Goal: Use online tool/utility: Use online tool/utility

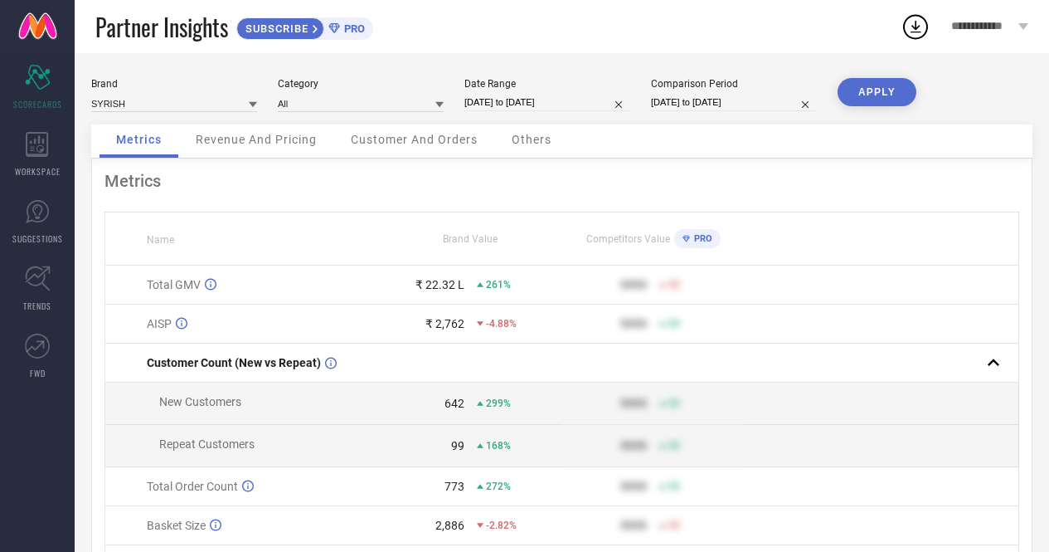
select select "8"
select select "2025"
select select "9"
select select "2025"
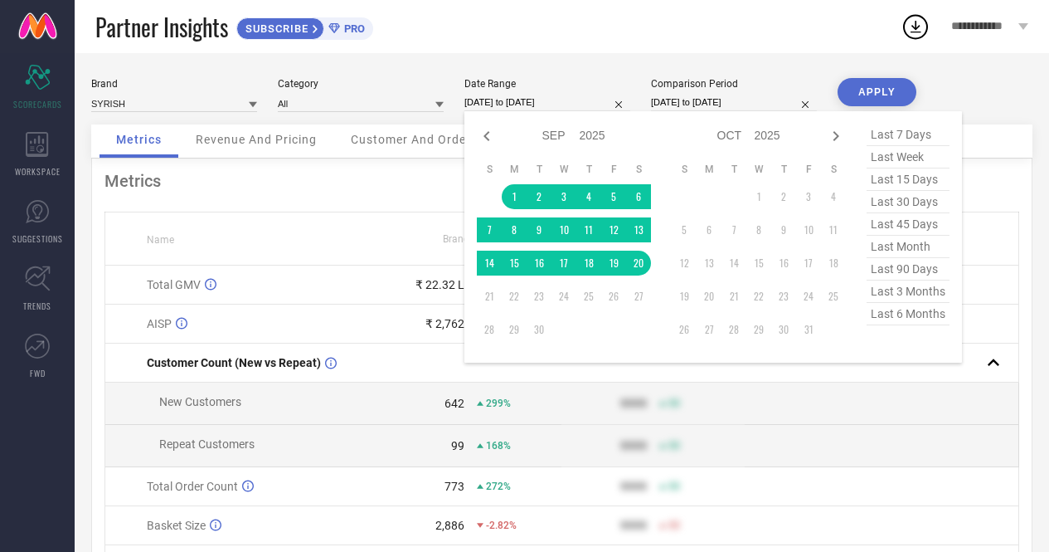
drag, startPoint x: 0, startPoint y: 0, endPoint x: 531, endPoint y: 103, distance: 540.8
click at [531, 103] on input "[DATE] to [DATE]" at bounding box center [548, 102] width 166 height 17
click at [489, 142] on icon at bounding box center [487, 136] width 20 height 20
select select "7"
select select "2025"
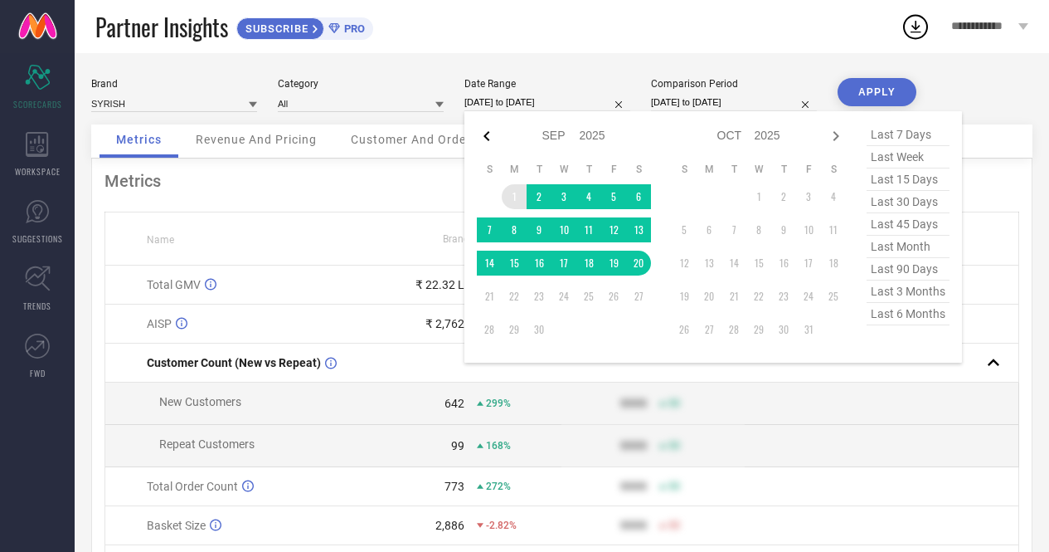
select select "8"
select select "2025"
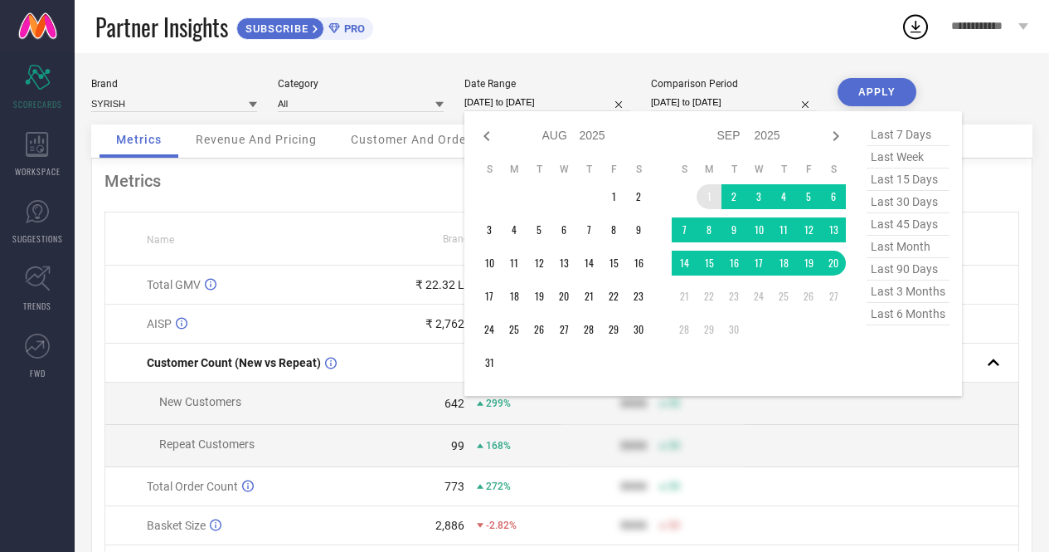
click at [489, 142] on icon at bounding box center [487, 136] width 20 height 20
select select "6"
select select "2025"
select select "7"
select select "2025"
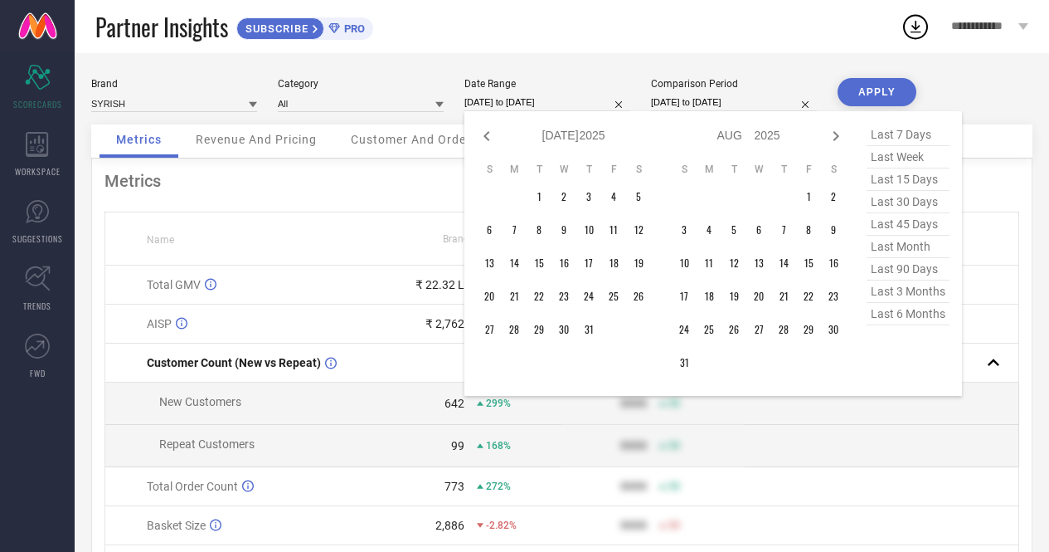
click at [489, 142] on icon at bounding box center [487, 136] width 20 height 20
select select "5"
select select "2025"
select select "6"
select select "2025"
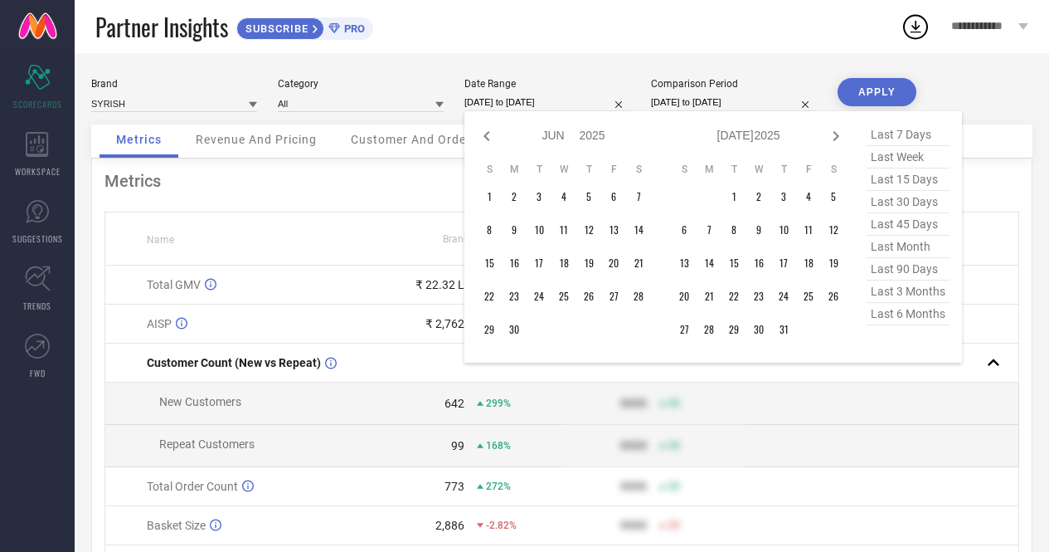
click at [489, 142] on icon at bounding box center [487, 136] width 20 height 20
select select "4"
select select "2025"
select select "5"
select select "2025"
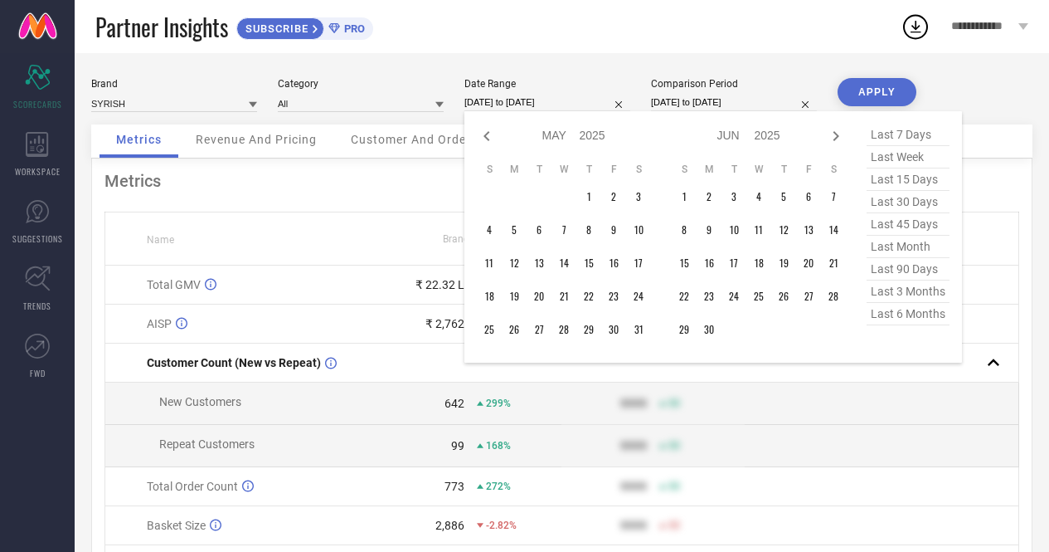
click at [489, 142] on icon at bounding box center [487, 136] width 20 height 20
select select "3"
select select "2025"
select select "4"
select select "2025"
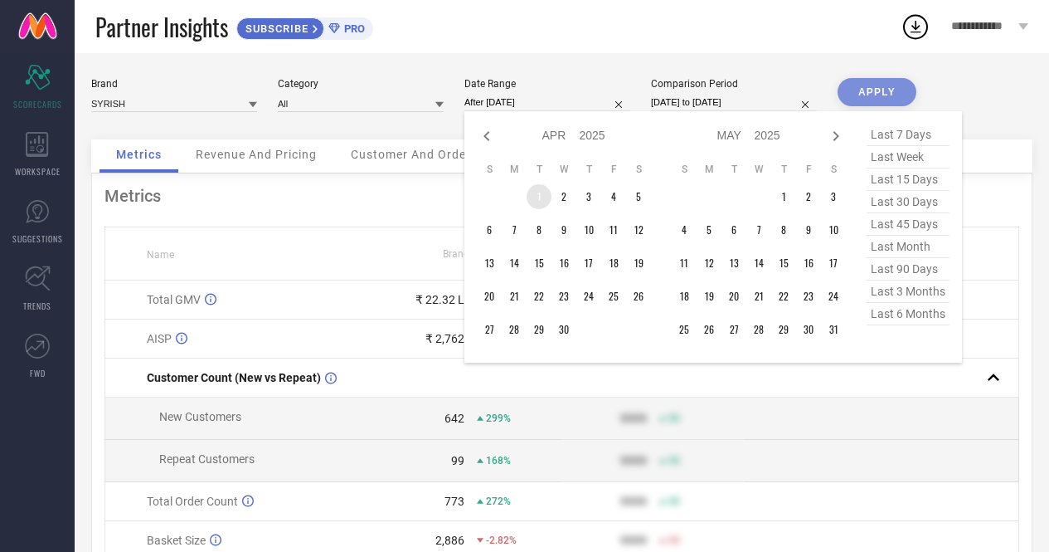
click at [538, 197] on td "1" at bounding box center [539, 196] width 25 height 25
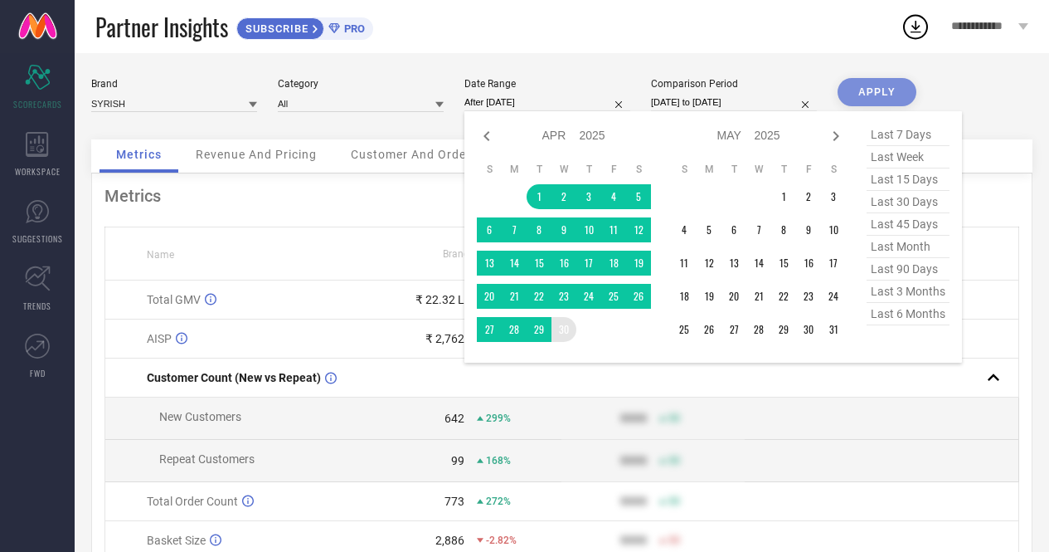
type input "[DATE] to [DATE]"
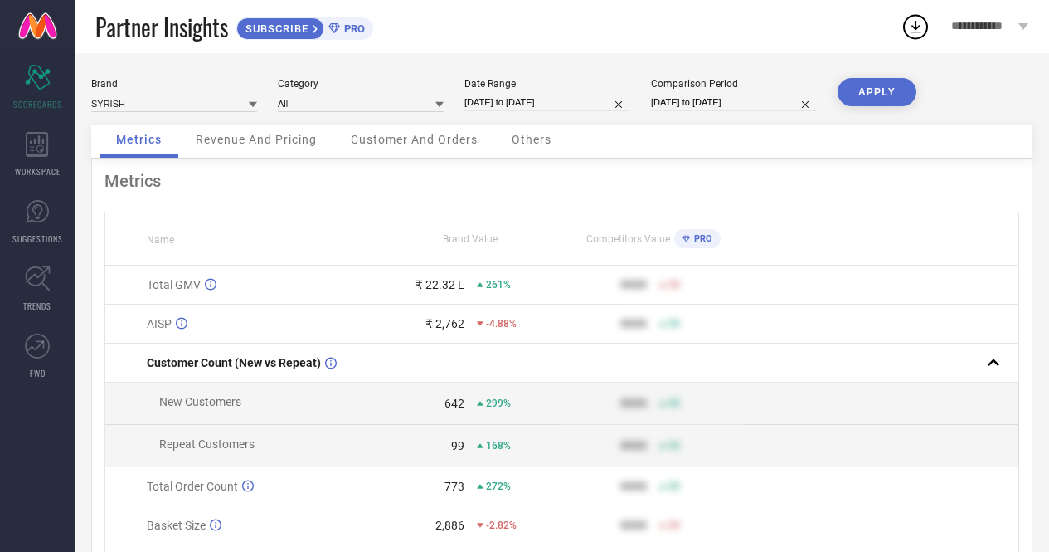
click at [854, 88] on button "APPLY" at bounding box center [877, 92] width 79 height 28
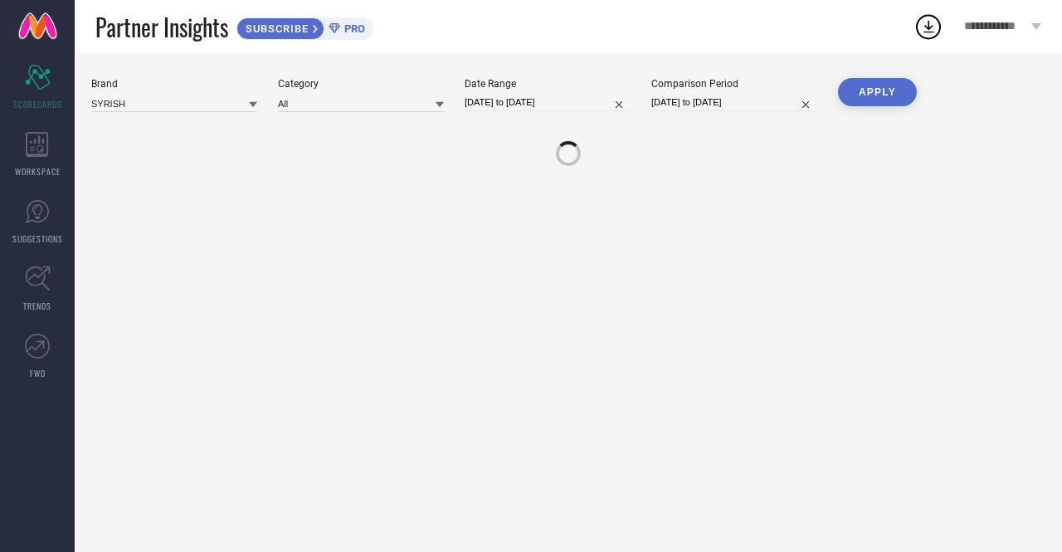
click at [685, 99] on input "[DATE] to [DATE]" at bounding box center [734, 102] width 166 height 17
select select "6"
select select "2025"
select select "7"
select select "2025"
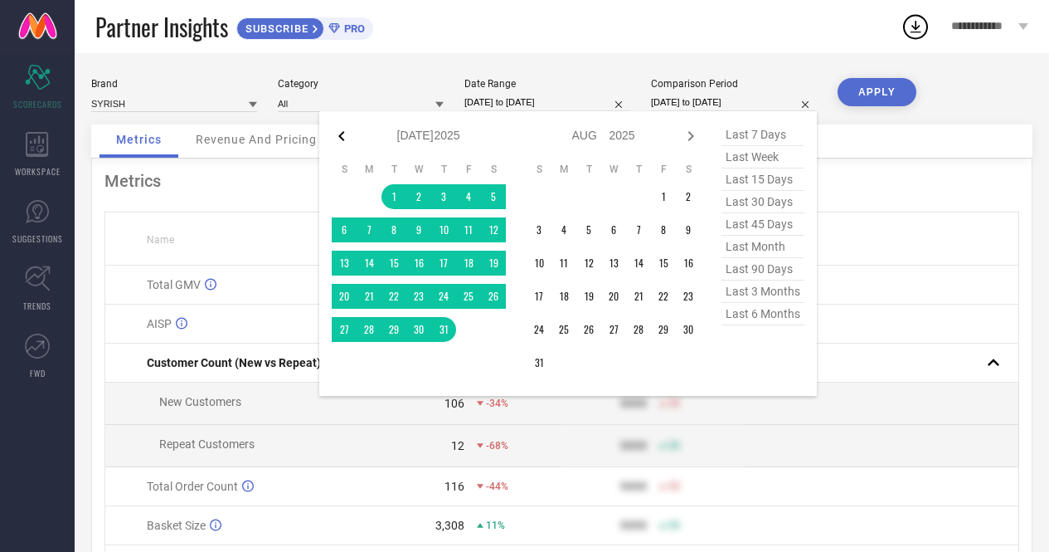
click at [347, 134] on icon at bounding box center [342, 136] width 20 height 20
select select "5"
select select "2025"
select select "6"
select select "2025"
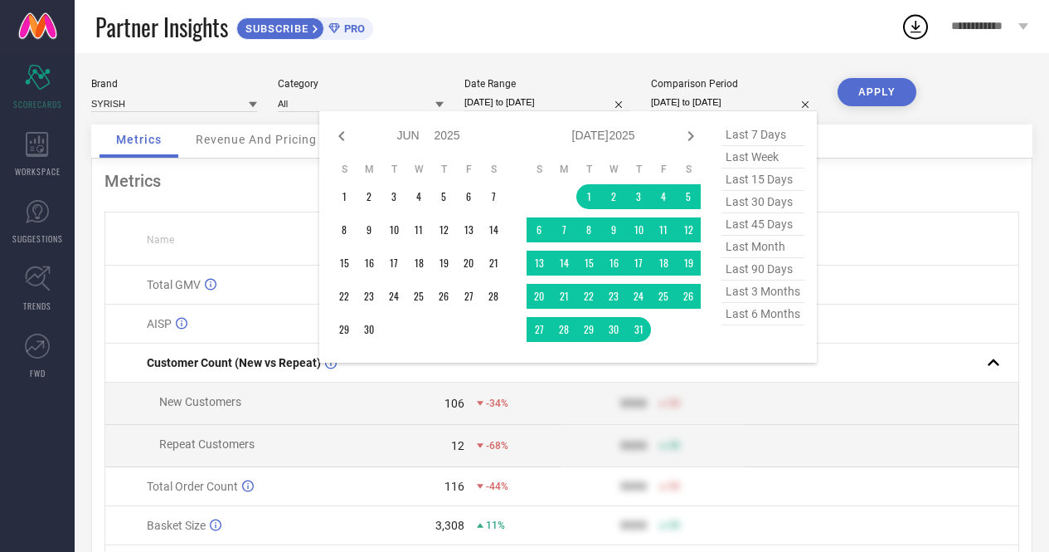
click at [347, 134] on icon at bounding box center [342, 136] width 20 height 20
select select "4"
select select "2025"
select select "5"
select select "2025"
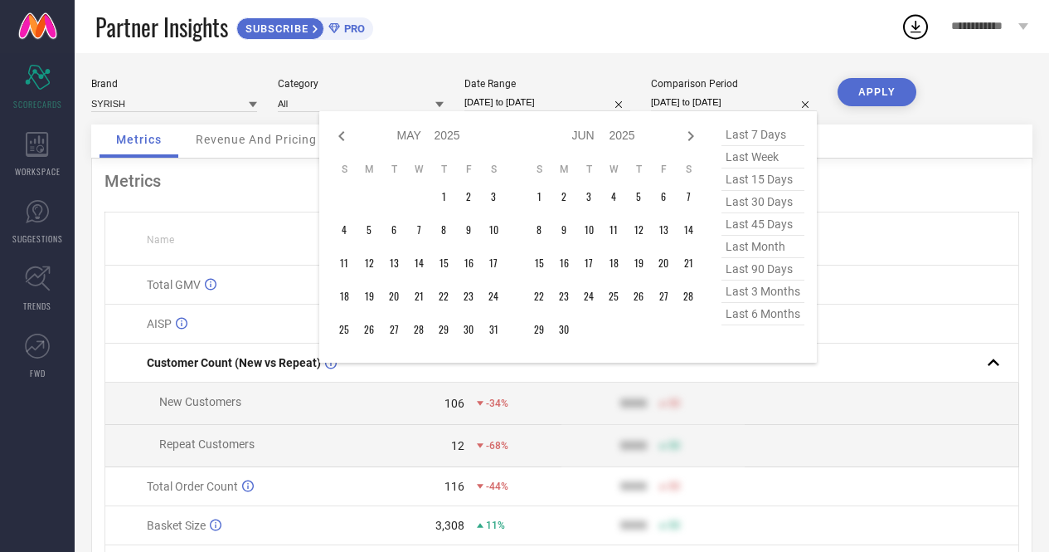
click at [347, 134] on icon at bounding box center [342, 136] width 20 height 20
select select "3"
select select "2025"
select select "4"
select select "2025"
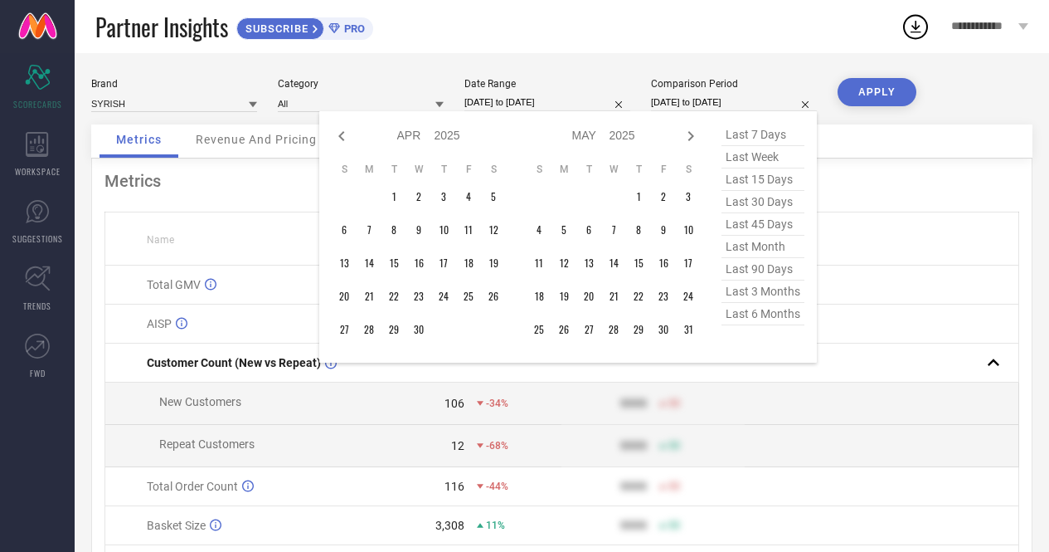
click at [347, 134] on icon at bounding box center [342, 136] width 20 height 20
select select "2"
select select "2025"
select select "3"
select select "2025"
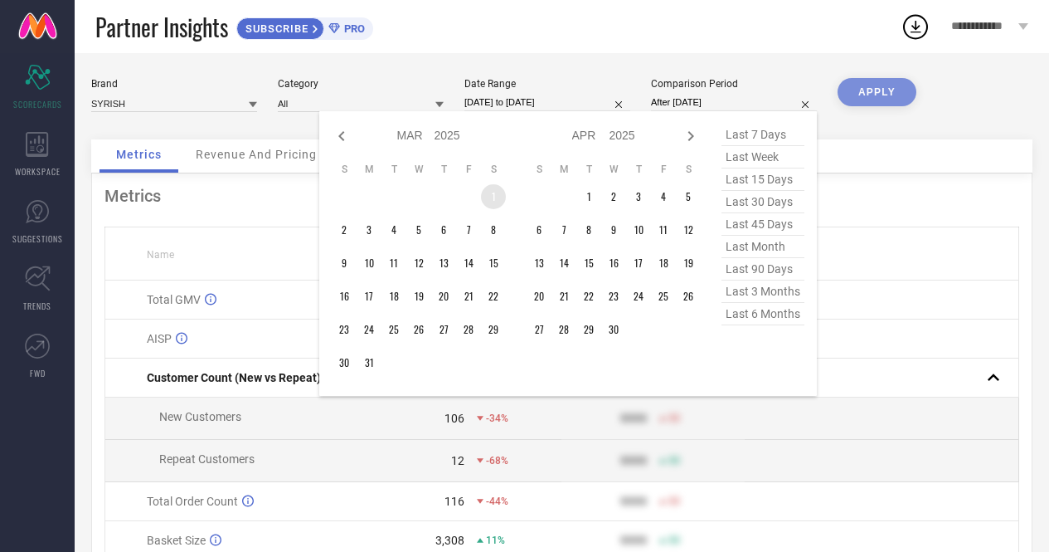
click at [486, 193] on td "1" at bounding box center [493, 196] width 25 height 25
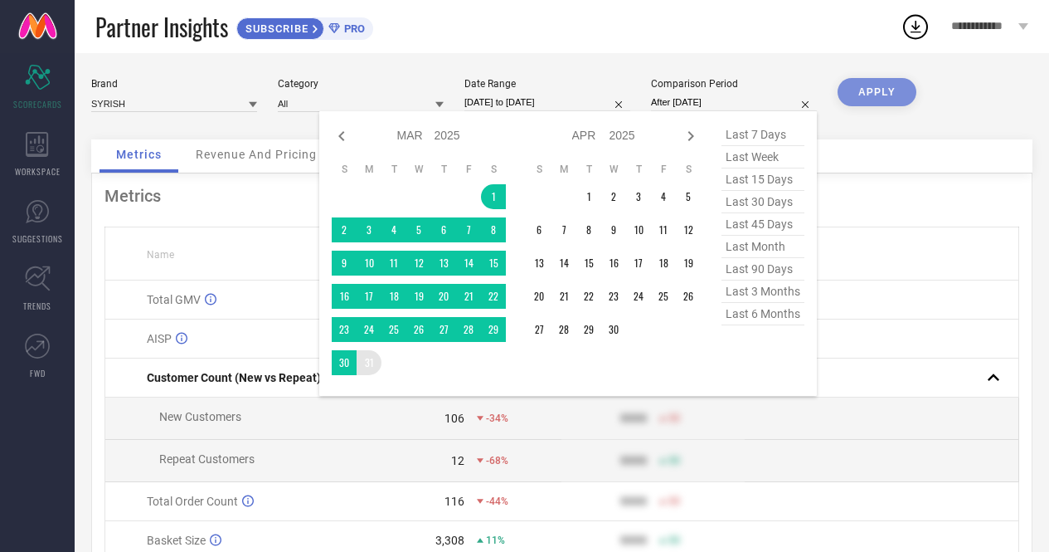
type input "[DATE] to [DATE]"
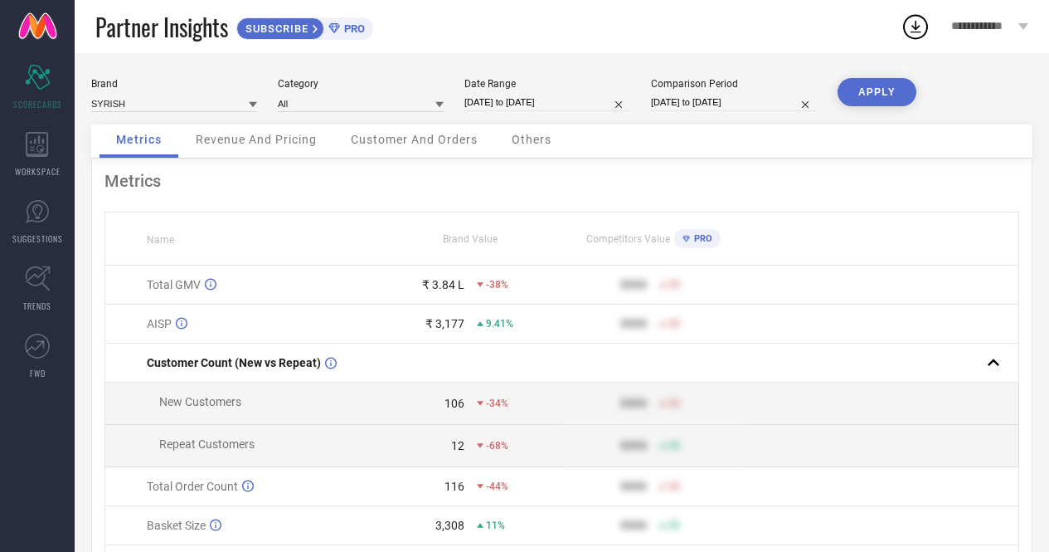
click at [869, 96] on button "APPLY" at bounding box center [877, 92] width 79 height 28
select select "3"
select select "2025"
select select "4"
select select "2025"
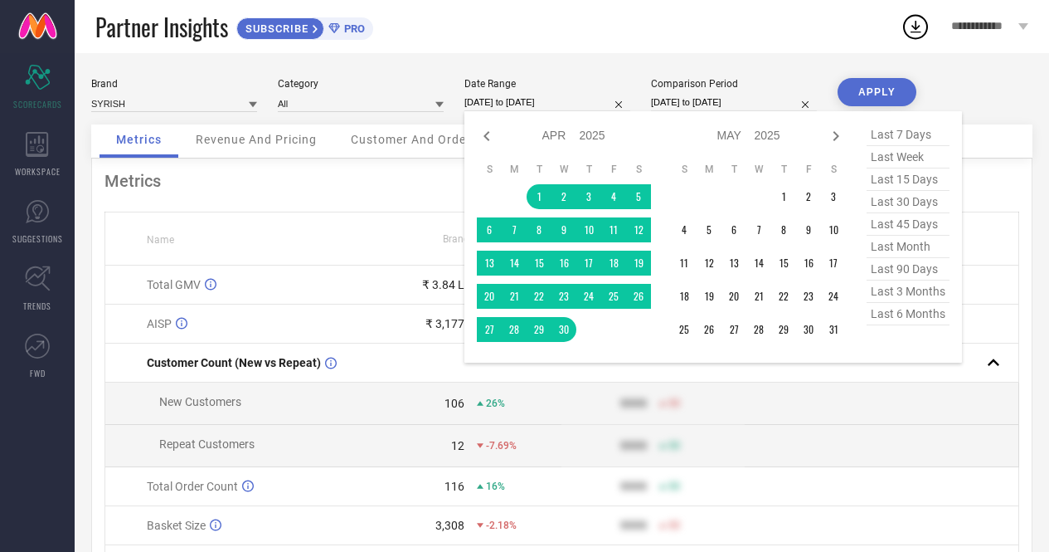
click at [521, 100] on input "[DATE] to [DATE]" at bounding box center [548, 102] width 166 height 17
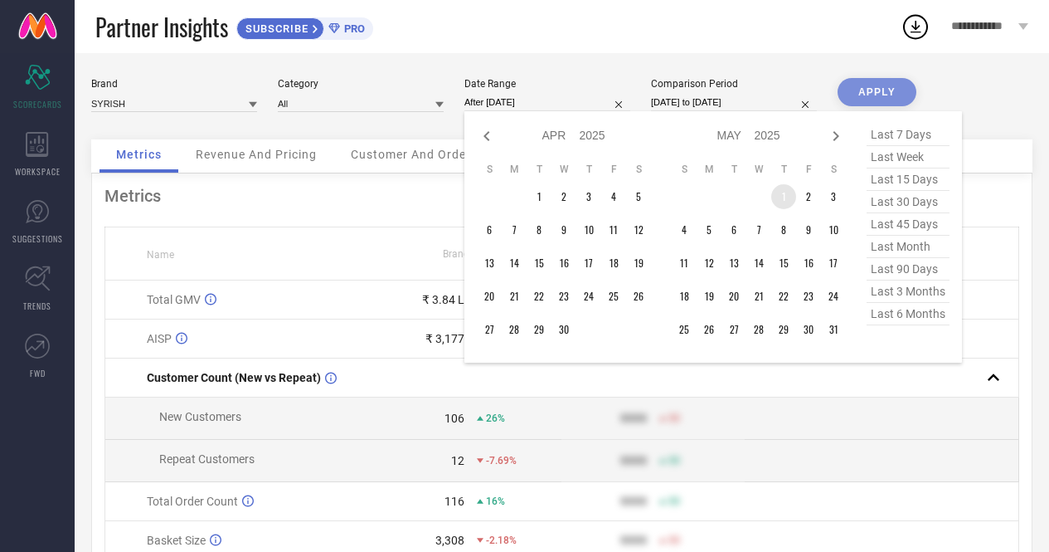
click at [786, 191] on td "1" at bounding box center [784, 196] width 25 height 25
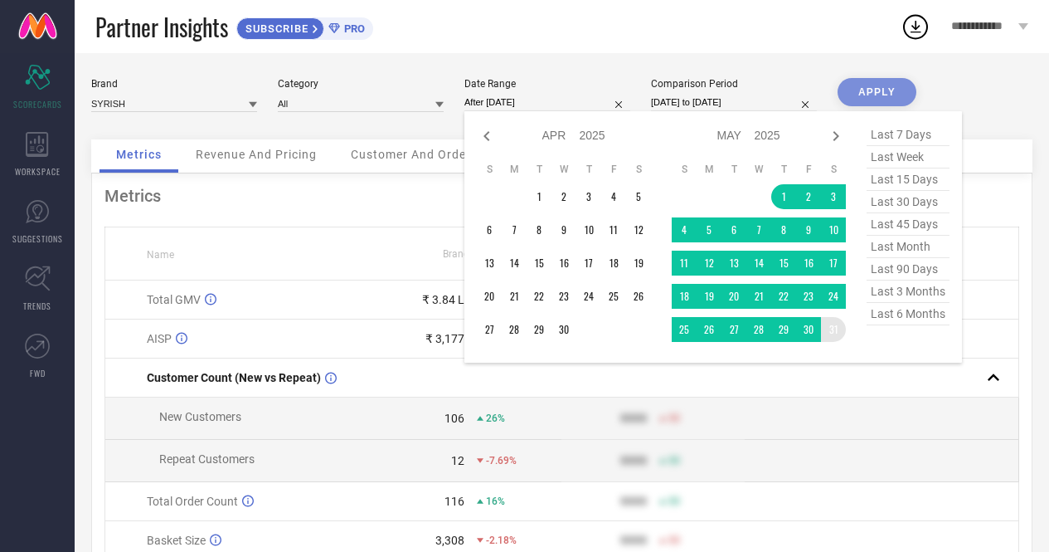
type input "[DATE] to [DATE]"
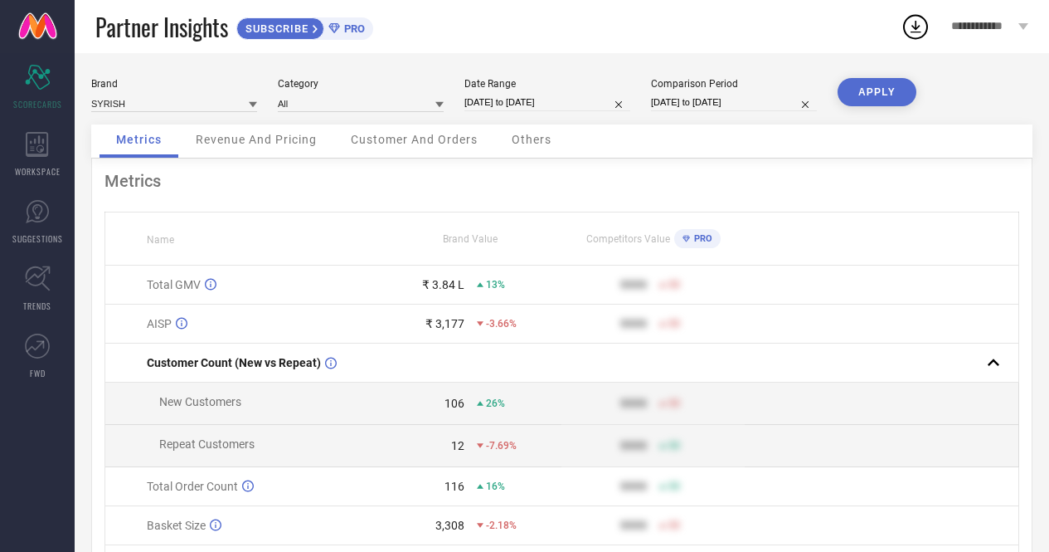
click at [704, 98] on input "[DATE] to [DATE]" at bounding box center [734, 102] width 166 height 17
select select "2"
select select "2025"
select select "3"
select select "2025"
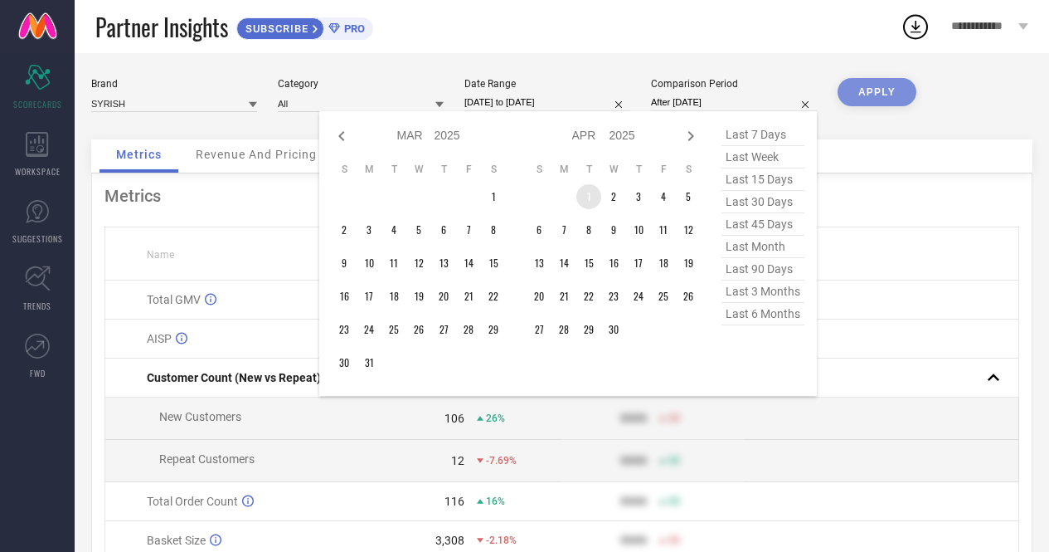
click at [594, 196] on td "1" at bounding box center [589, 196] width 25 height 25
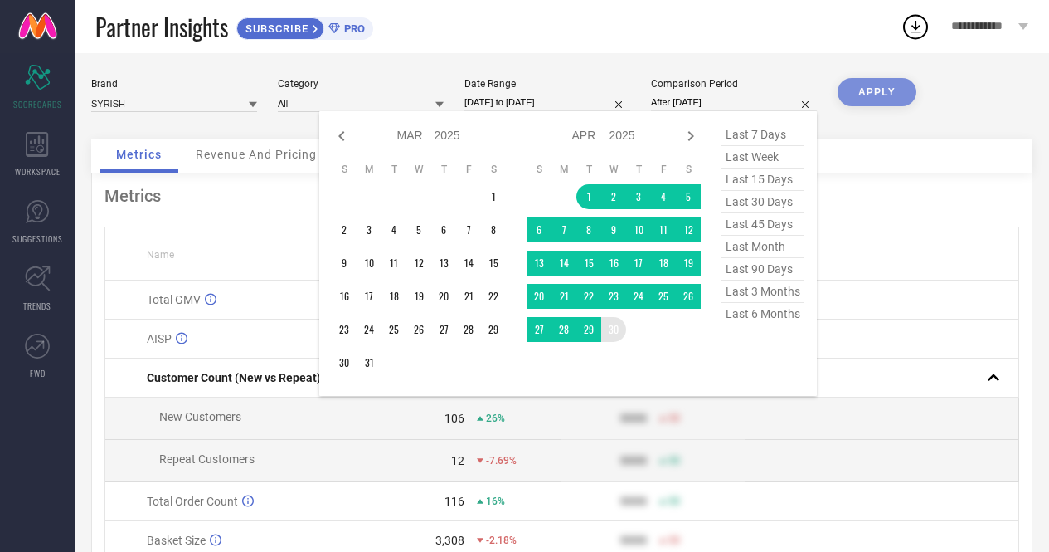
type input "[DATE] to [DATE]"
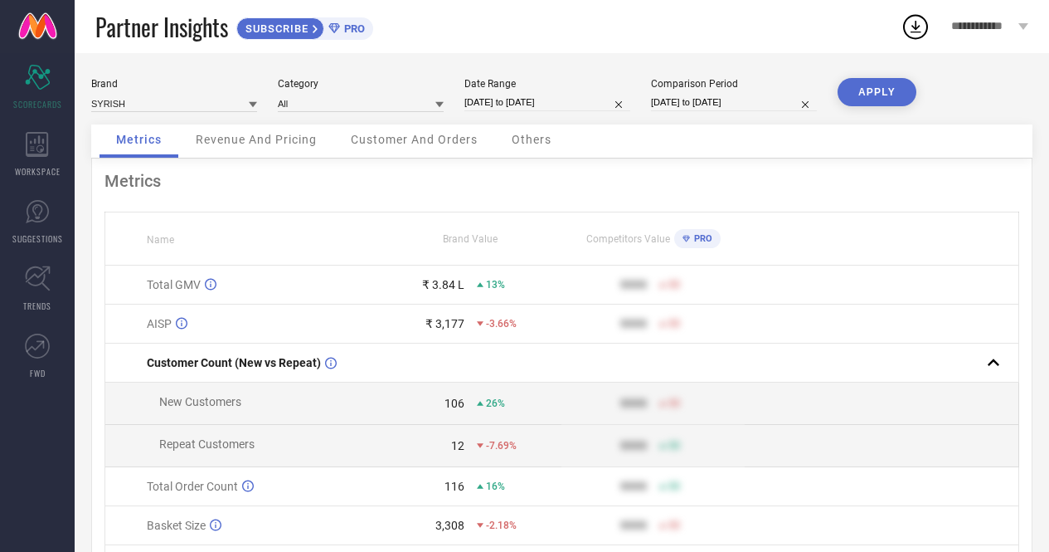
click at [861, 97] on button "APPLY" at bounding box center [877, 92] width 79 height 28
click at [519, 93] on div "Date Range [DATE] to [DATE]" at bounding box center [548, 95] width 166 height 34
select select "4"
select select "2025"
select select "5"
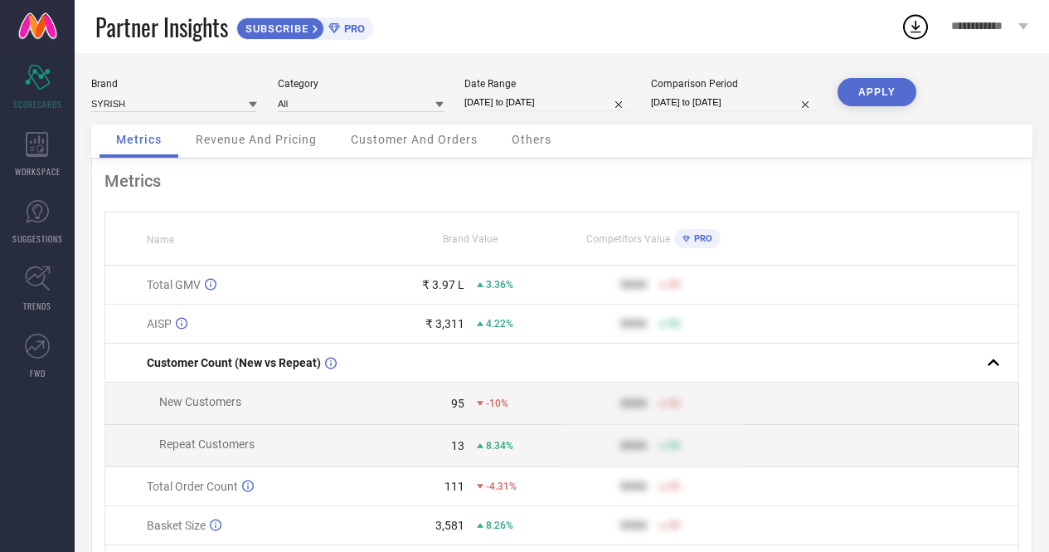
select select "2025"
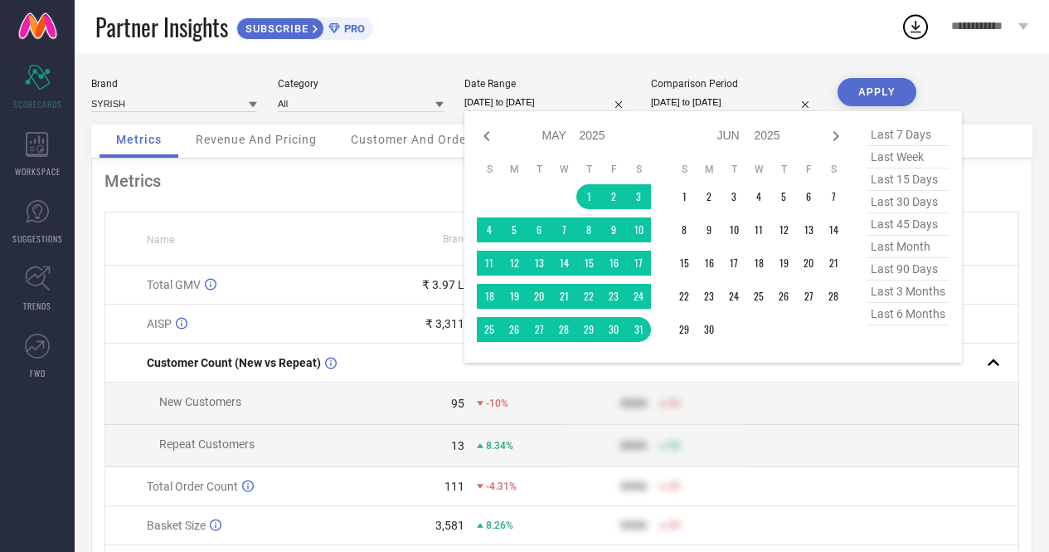
click at [514, 99] on input "[DATE] to [DATE]" at bounding box center [548, 102] width 166 height 17
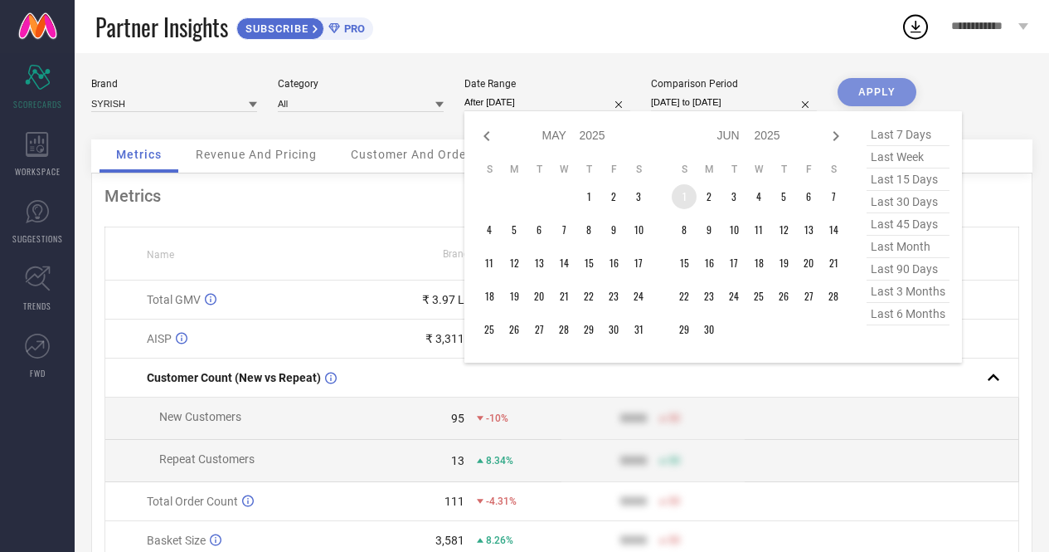
click at [684, 200] on td "1" at bounding box center [684, 196] width 25 height 25
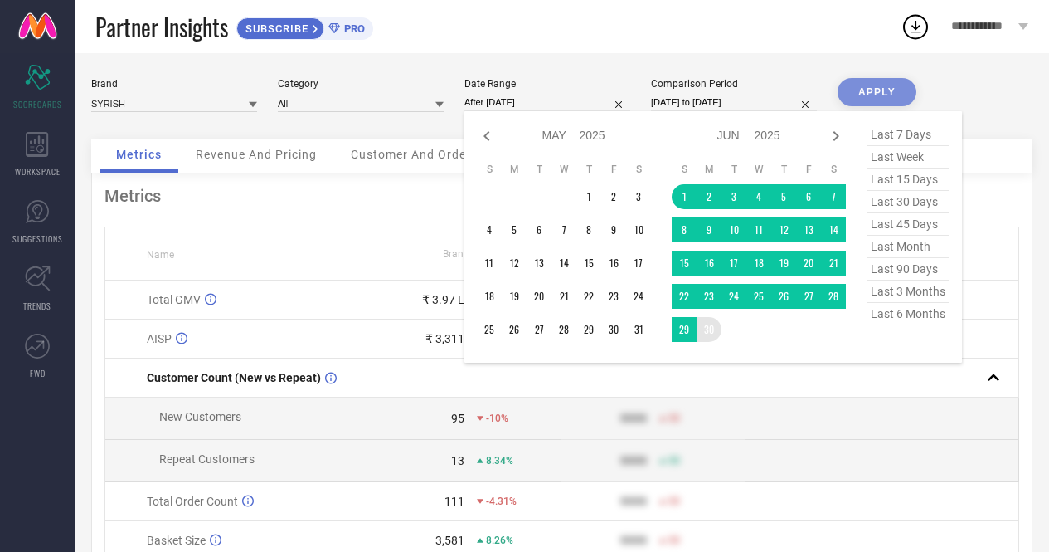
type input "[DATE] to [DATE]"
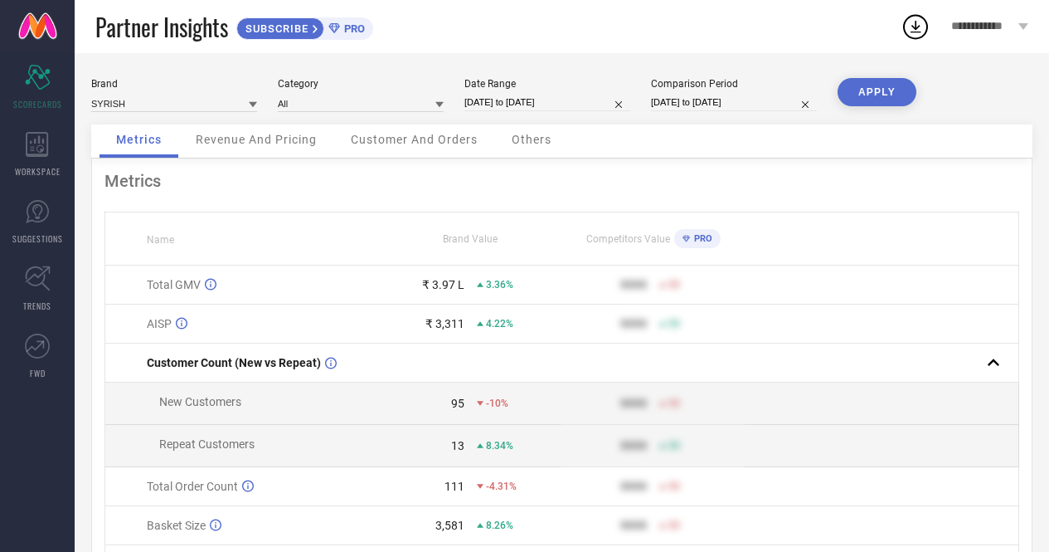
select select "3"
select select "2025"
select select "4"
select select "2025"
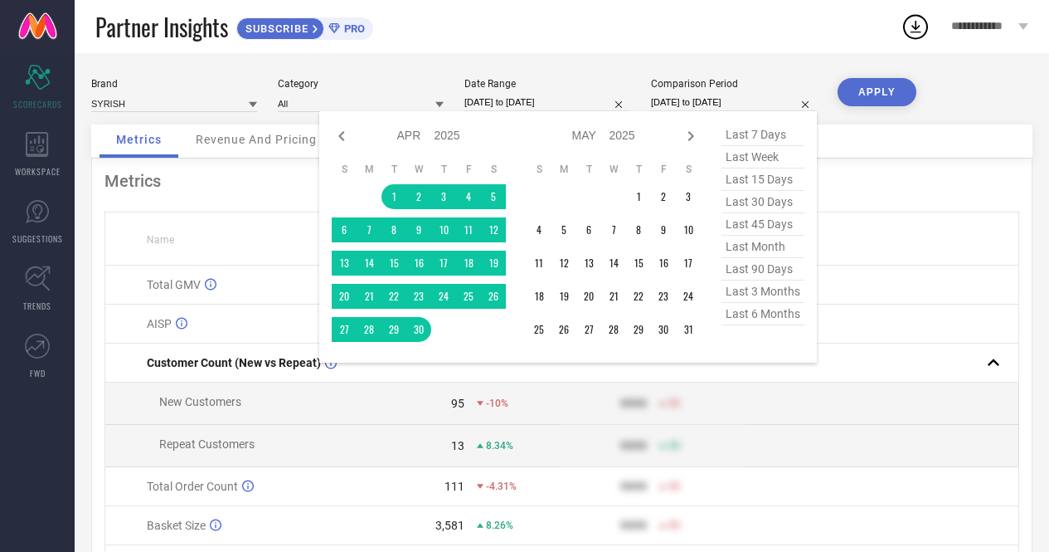
click at [696, 101] on input "[DATE] to [DATE]" at bounding box center [734, 102] width 166 height 17
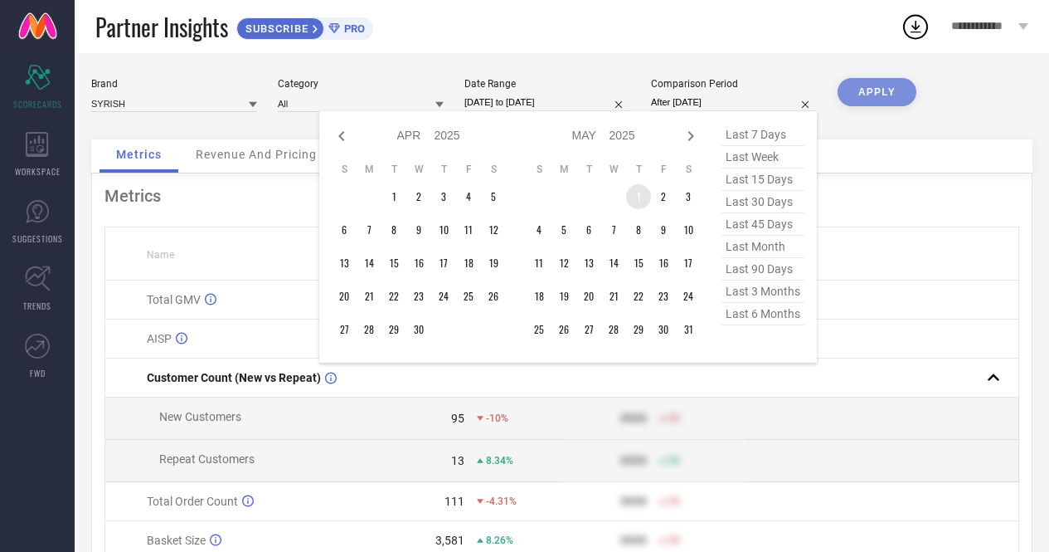
click at [640, 198] on td "1" at bounding box center [638, 196] width 25 height 25
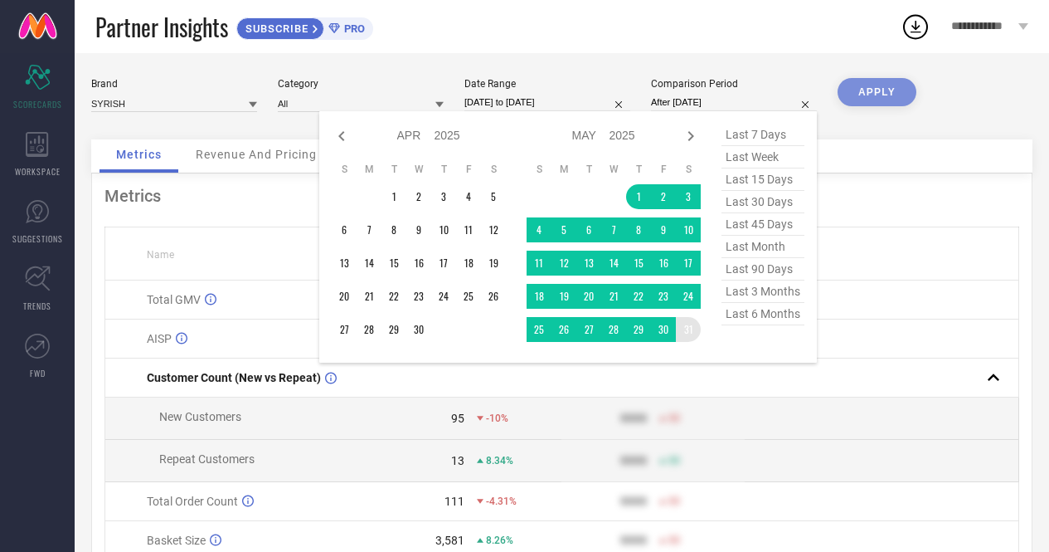
type input "[DATE] to [DATE]"
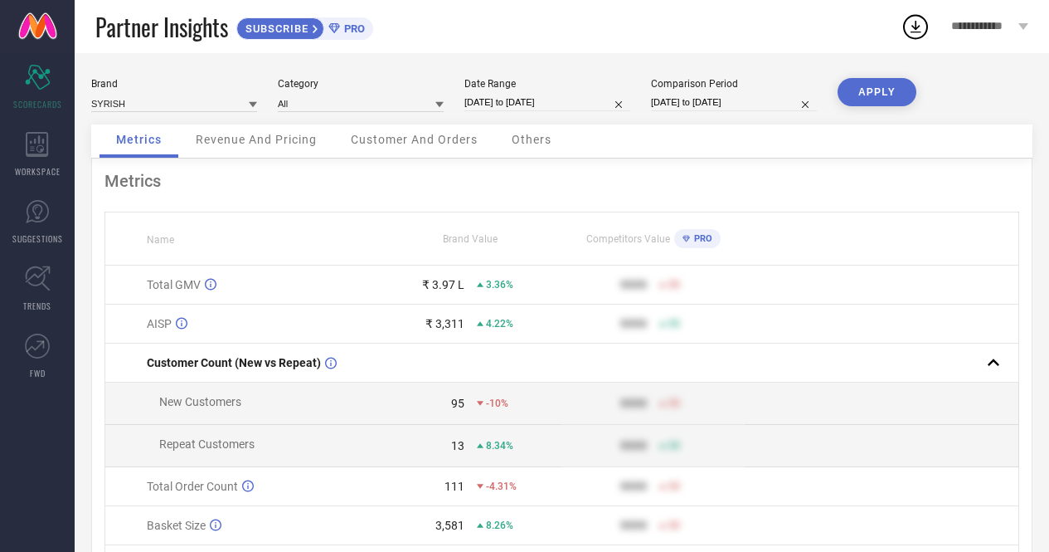
click at [866, 93] on button "APPLY" at bounding box center [877, 92] width 79 height 28
select select "5"
select select "2025"
select select "6"
select select "2025"
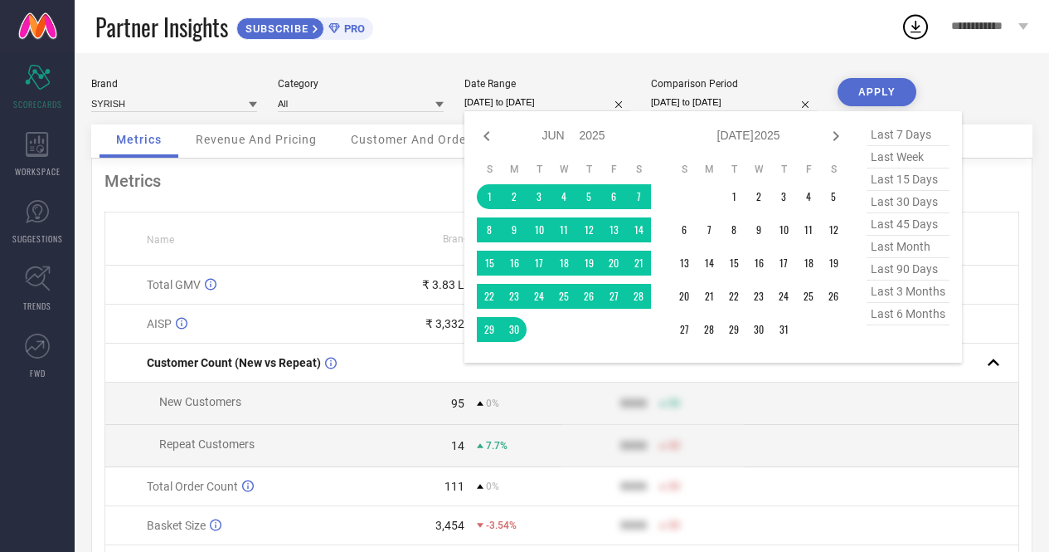
click at [527, 104] on input "[DATE] to [DATE]" at bounding box center [548, 102] width 166 height 17
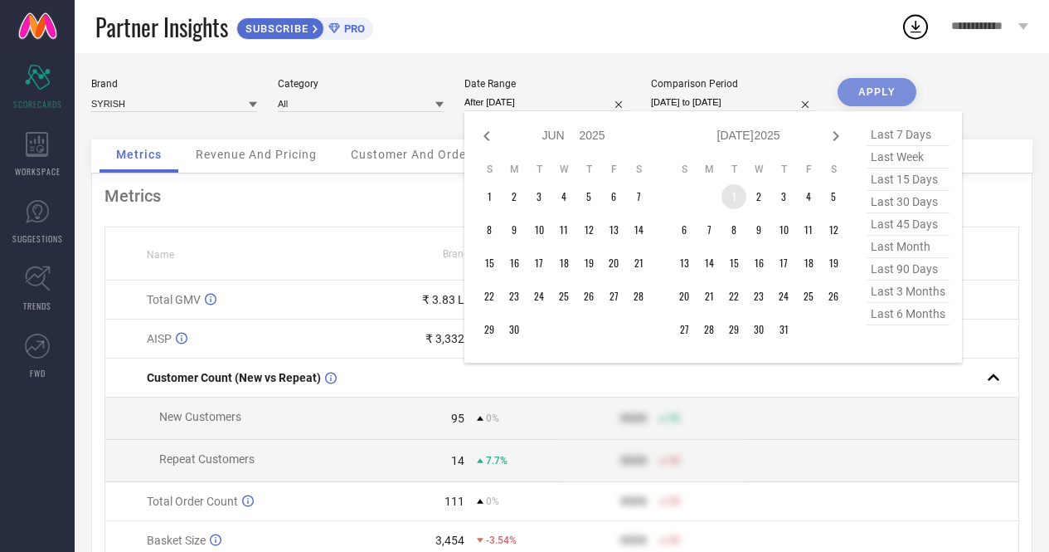
click at [739, 195] on td "1" at bounding box center [734, 196] width 25 height 25
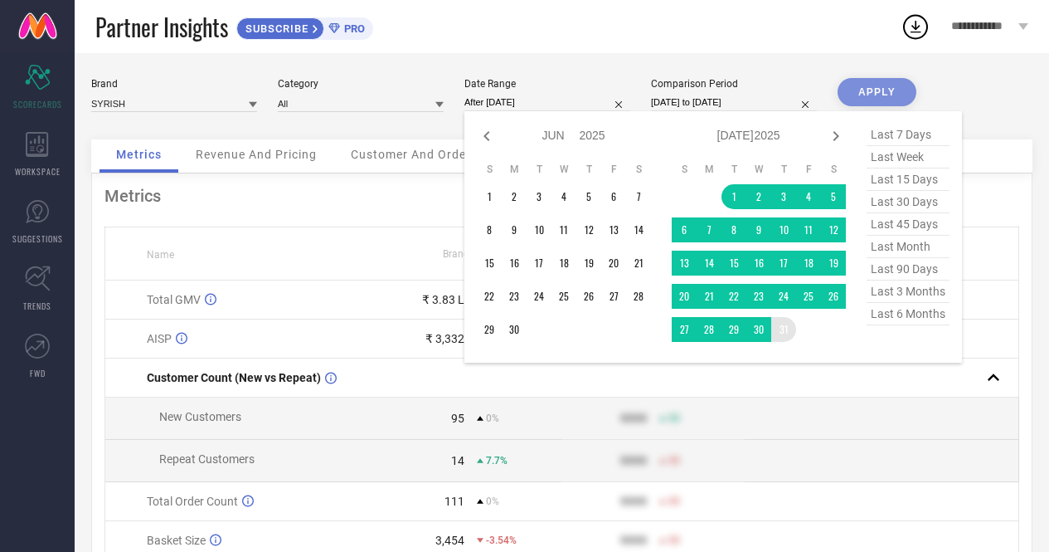
type input "[DATE] to [DATE]"
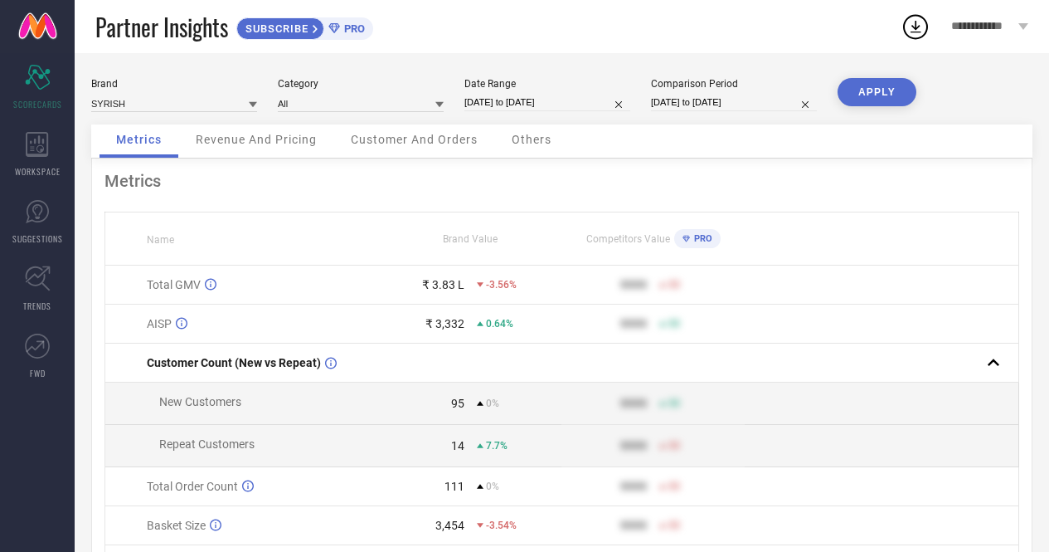
click at [683, 103] on input "[DATE] to [DATE]" at bounding box center [734, 102] width 166 height 17
select select "4"
select select "2025"
select select "5"
select select "2025"
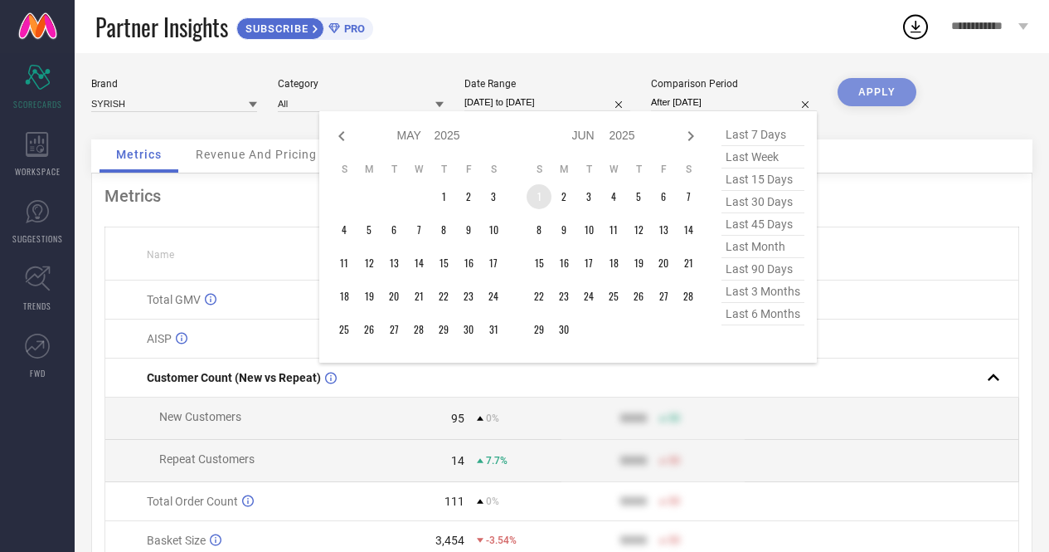
click at [541, 197] on td "1" at bounding box center [539, 196] width 25 height 25
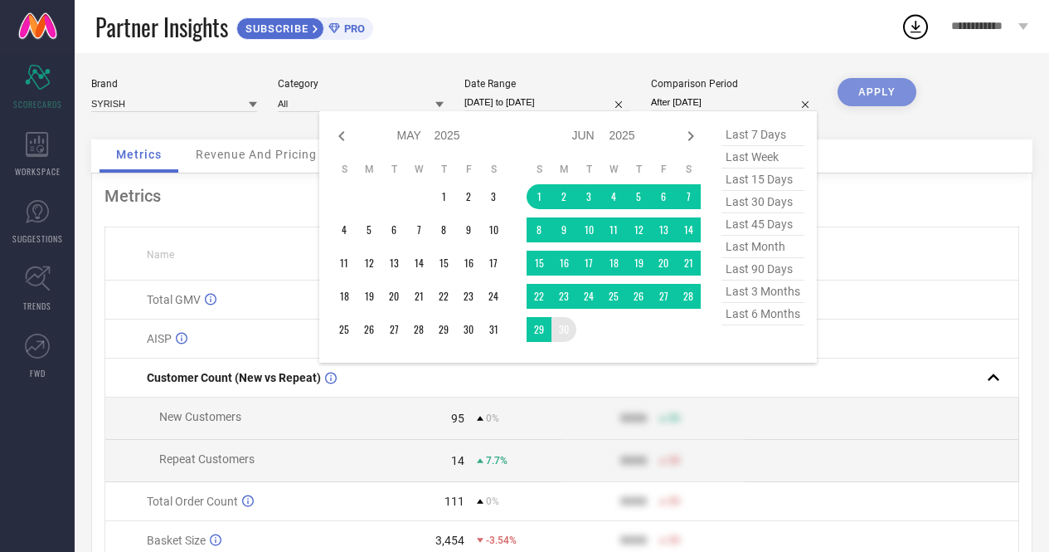
type input "[DATE] to [DATE]"
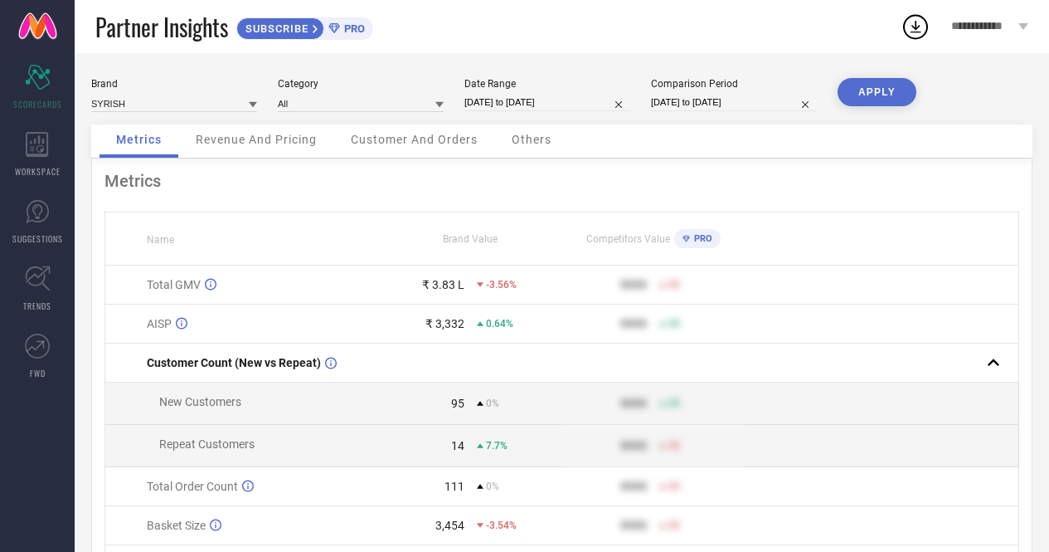
click at [884, 95] on button "APPLY" at bounding box center [877, 92] width 79 height 28
click at [501, 101] on input "[DATE] to [DATE]" at bounding box center [548, 102] width 166 height 17
select select "6"
select select "2025"
select select "7"
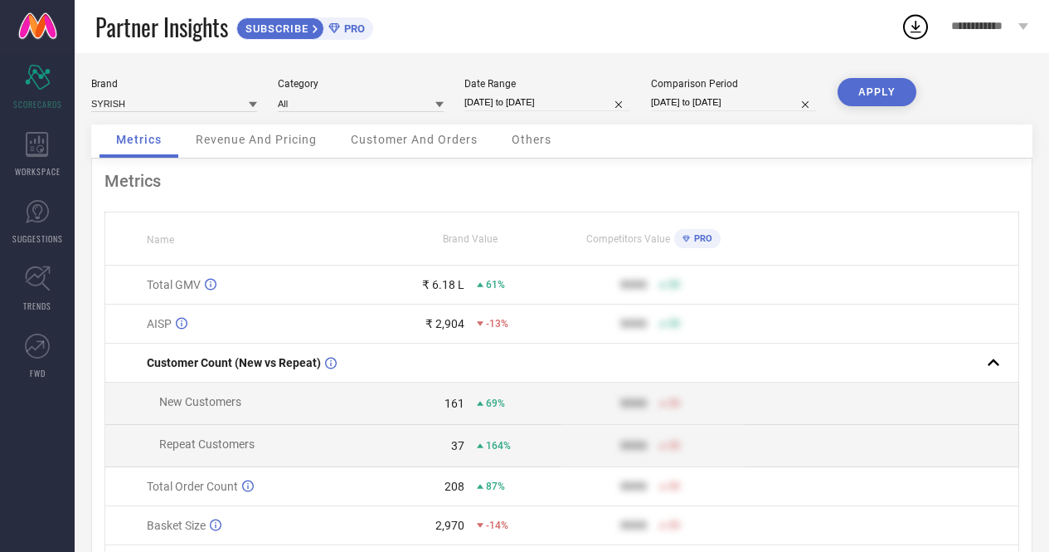
select select "2025"
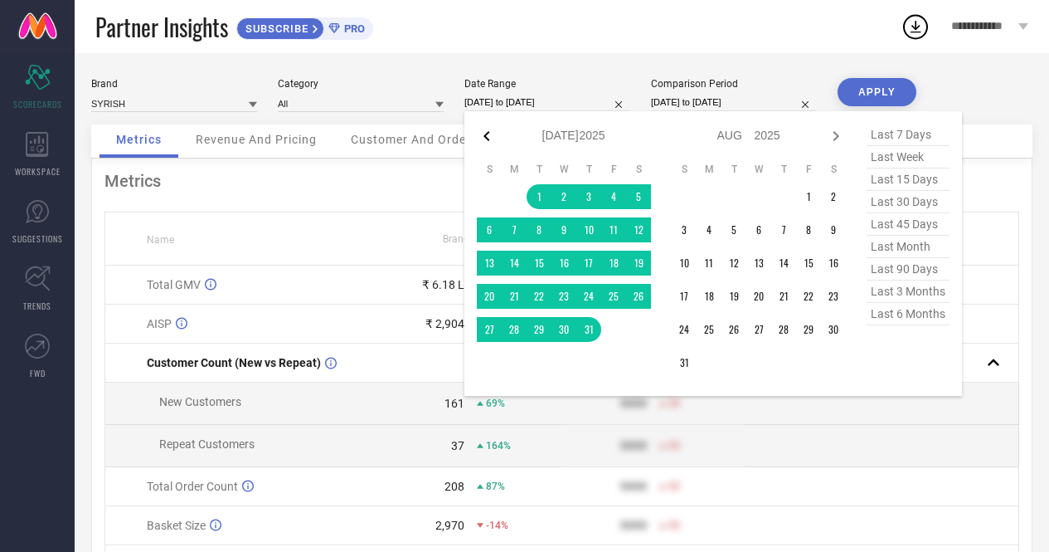
click at [489, 137] on icon at bounding box center [487, 136] width 20 height 20
select select "5"
select select "2025"
select select "6"
select select "2025"
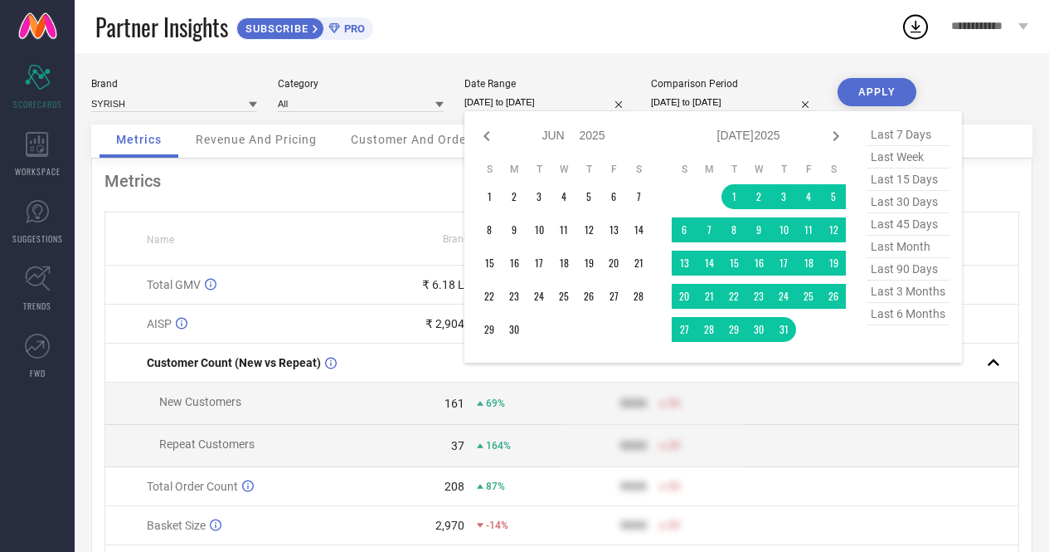
click at [489, 137] on icon at bounding box center [487, 136] width 20 height 20
select select "4"
select select "2025"
select select "5"
select select "2025"
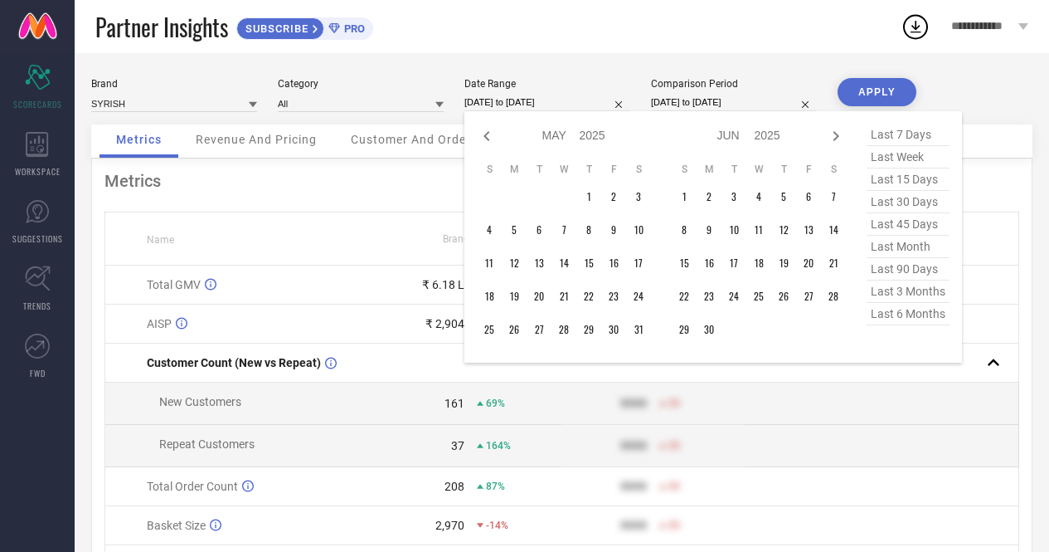
click at [489, 137] on icon at bounding box center [487, 136] width 20 height 20
select select "3"
select select "2025"
select select "4"
select select "2025"
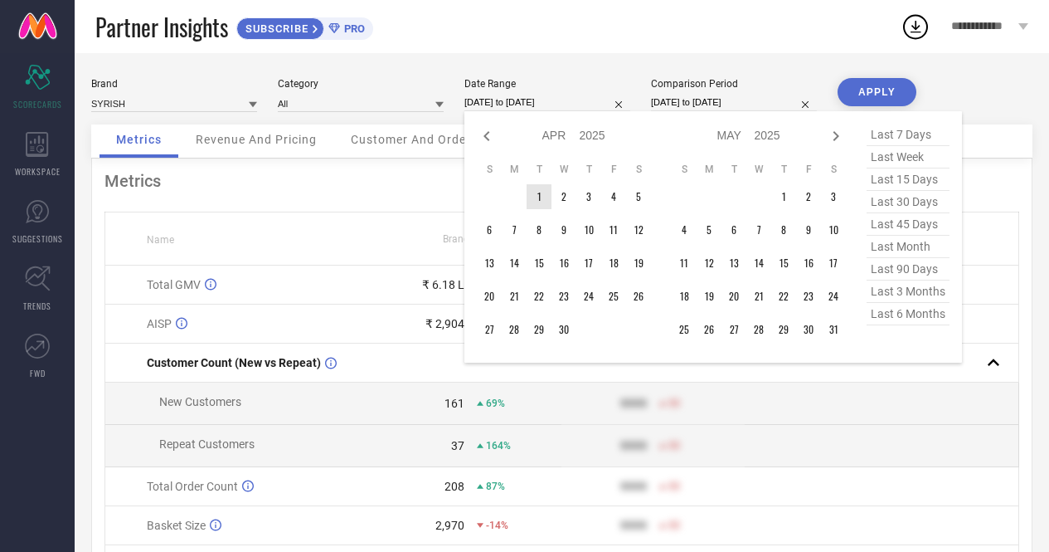
type input "After [DATE]"
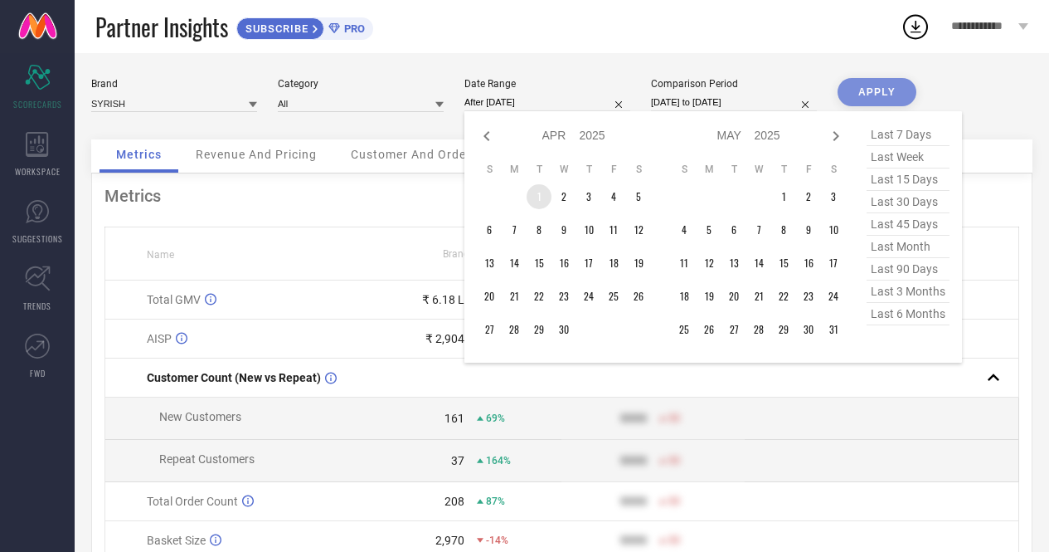
click at [545, 202] on td "1" at bounding box center [539, 196] width 25 height 25
click at [833, 136] on icon at bounding box center [836, 136] width 20 height 20
select select "4"
select select "2025"
select select "5"
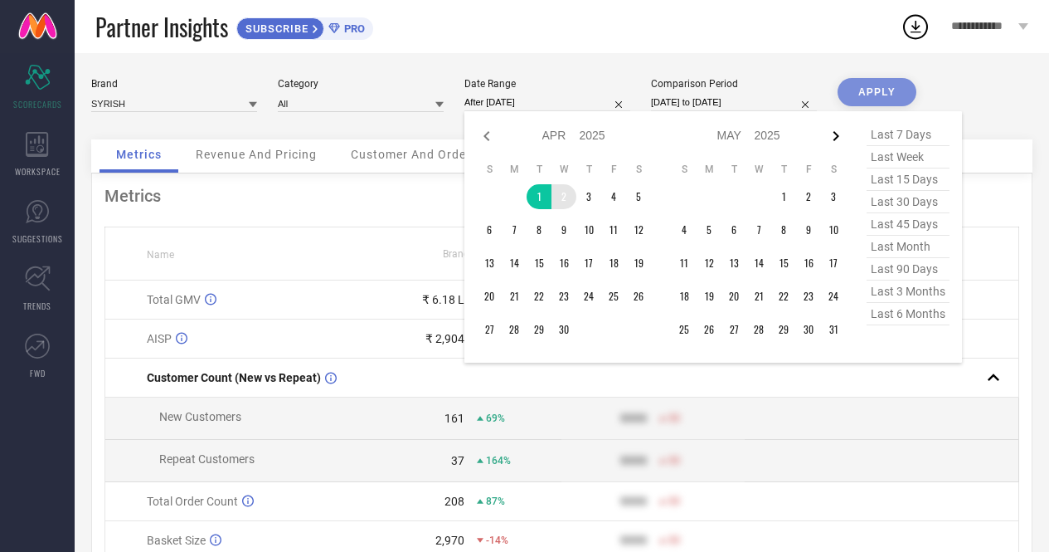
select select "2025"
click at [833, 136] on icon at bounding box center [836, 136] width 20 height 20
select select "5"
select select "2025"
select select "6"
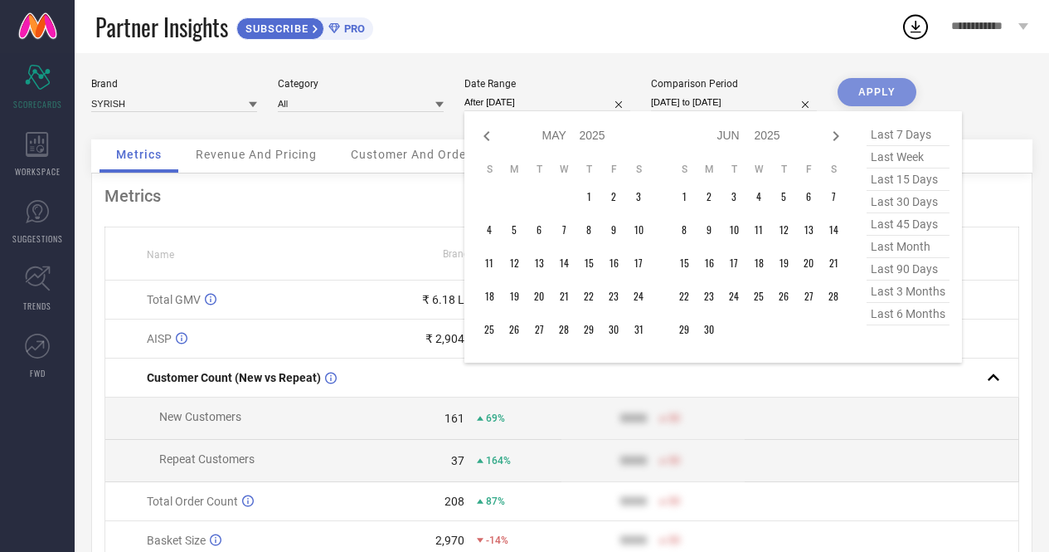
select select "2025"
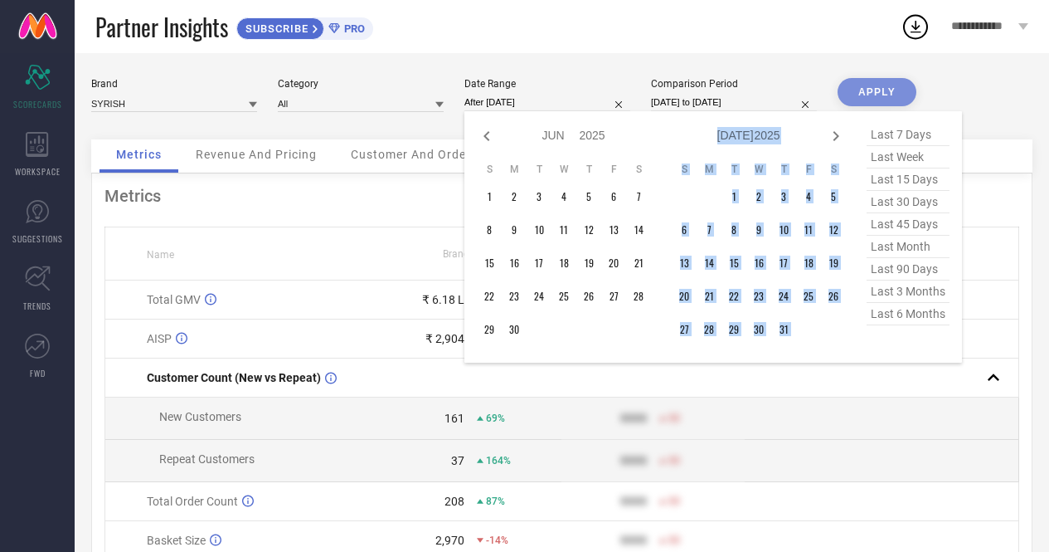
click at [833, 136] on icon at bounding box center [836, 136] width 20 height 20
select select "6"
select select "2025"
select select "7"
select select "2025"
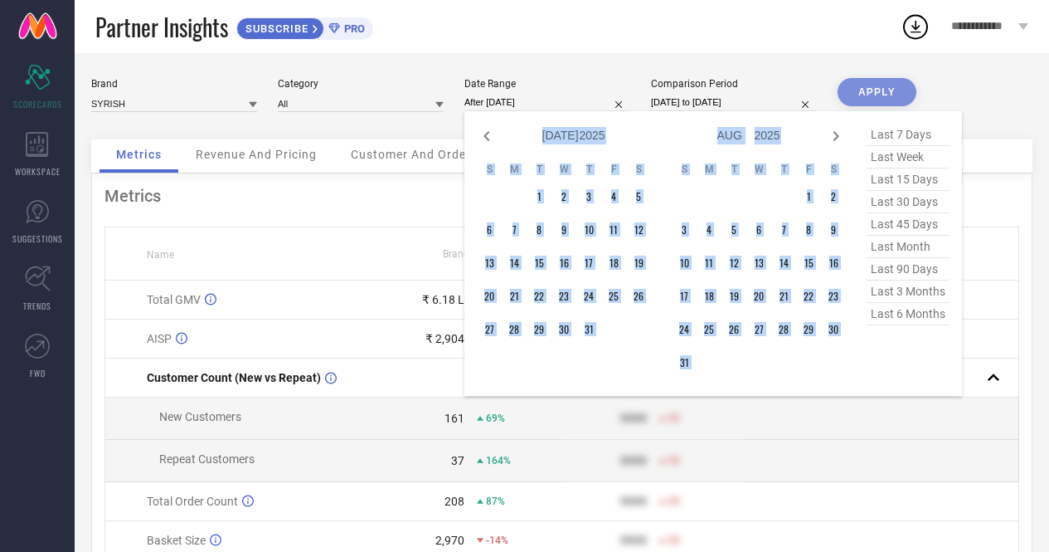
click at [833, 136] on icon at bounding box center [836, 136] width 20 height 20
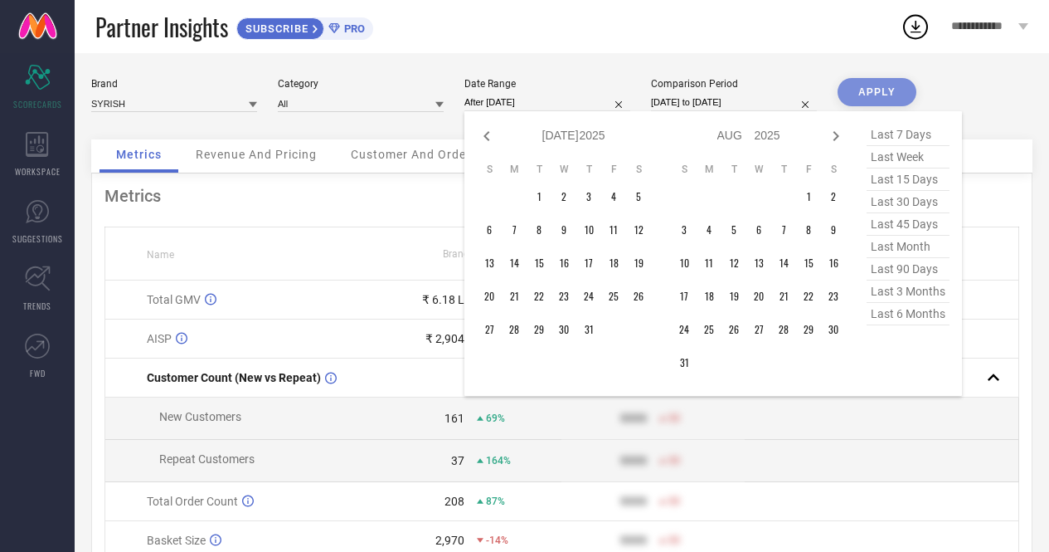
select select "7"
select select "2025"
select select "8"
select select "2025"
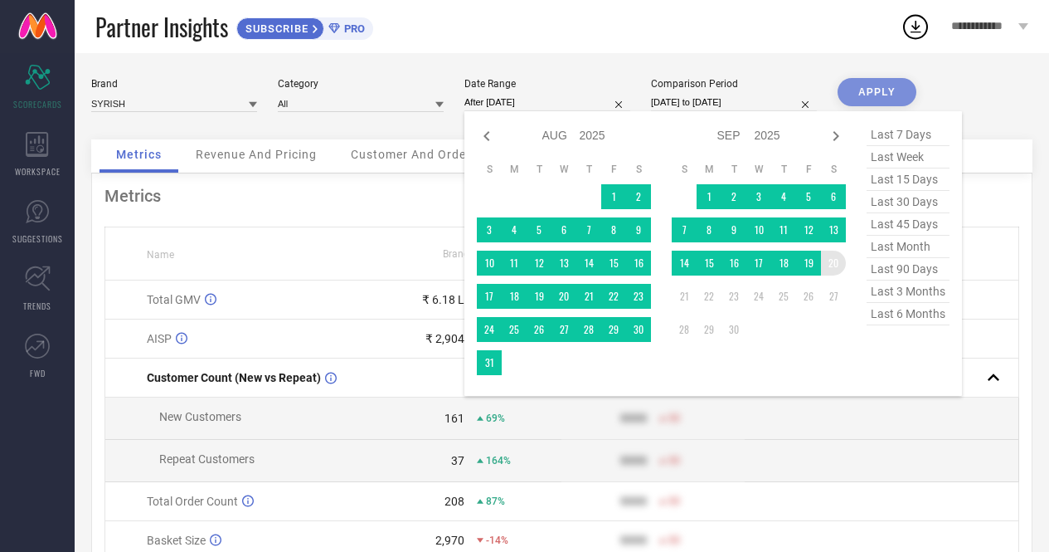
type input "[DATE] to [DATE]"
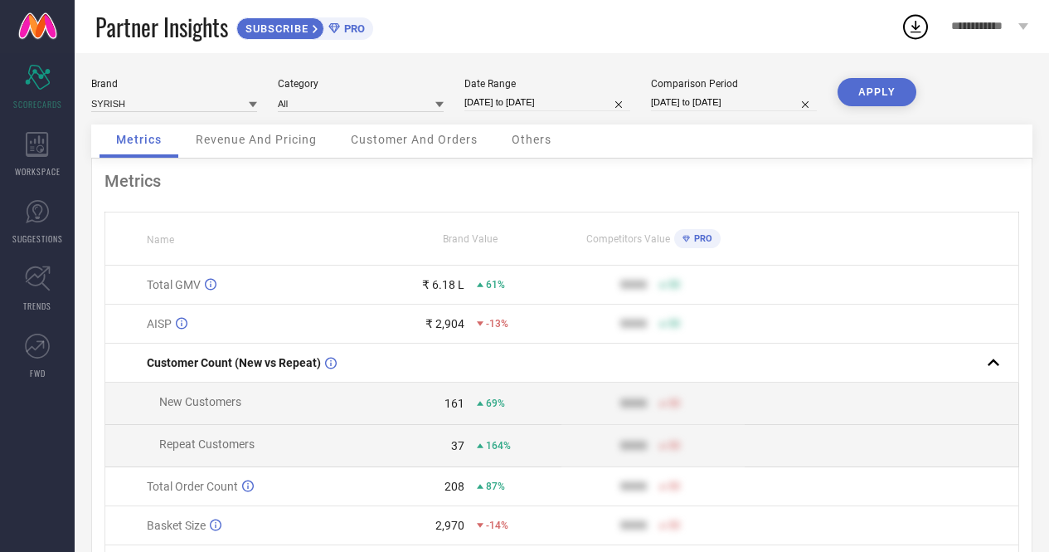
select select "5"
select select "2025"
select select "6"
select select "2025"
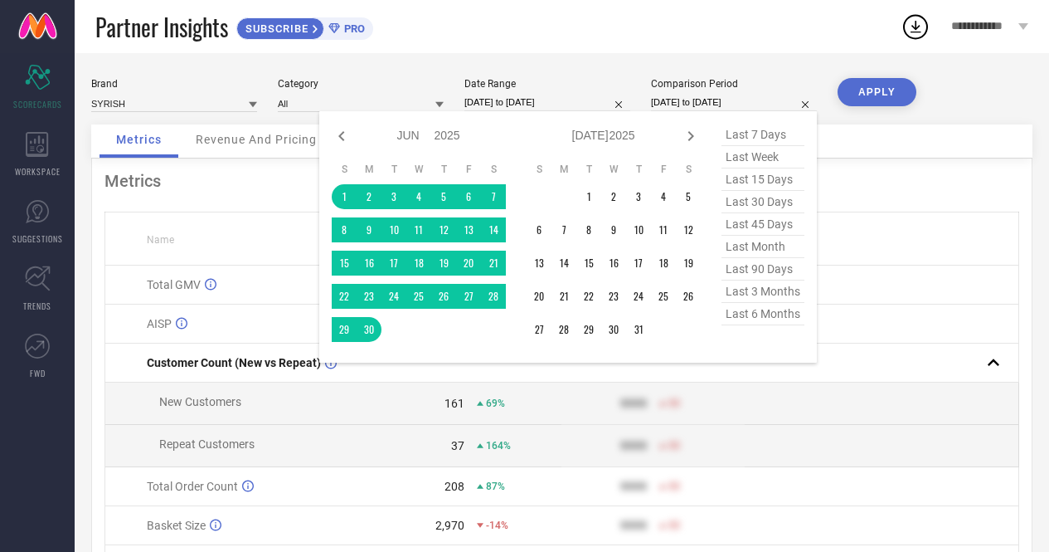
click at [715, 104] on input "[DATE] to [DATE]" at bounding box center [734, 102] width 166 height 17
click at [441, 138] on select "2015 2016 2017 2018 2019 2020 2021 2022 2023 2024 2025 2026 2027 2028 2029 2030…" at bounding box center [448, 136] width 27 height 24
select select "5"
select select "2024"
select select "6"
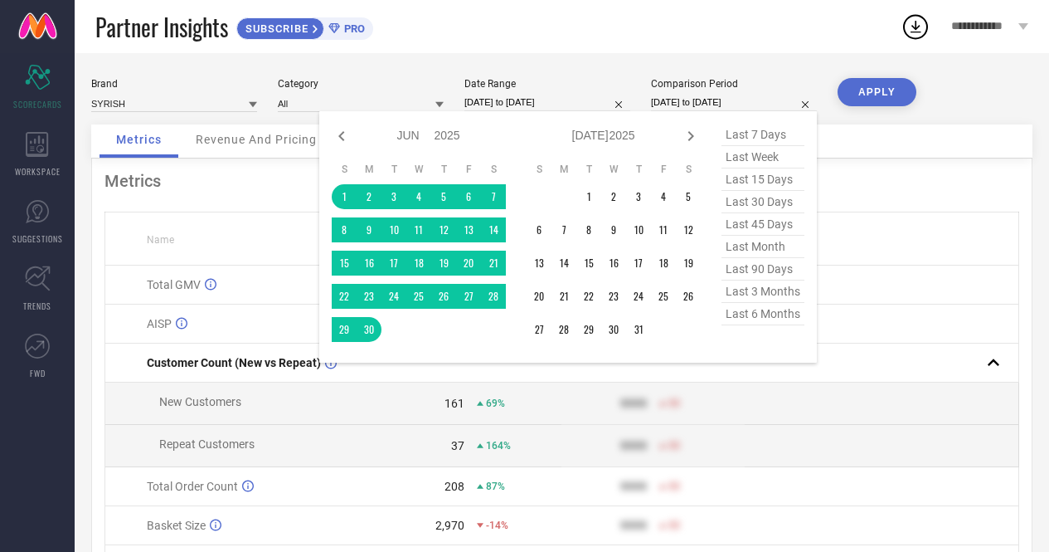
select select "2024"
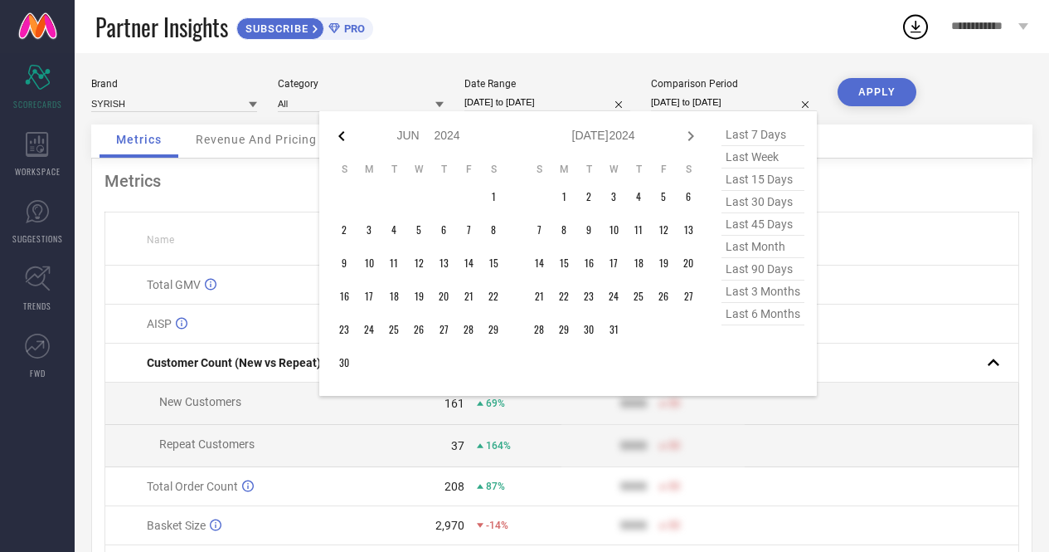
click at [345, 144] on icon at bounding box center [342, 136] width 20 height 20
select select "4"
select select "2024"
select select "5"
select select "2024"
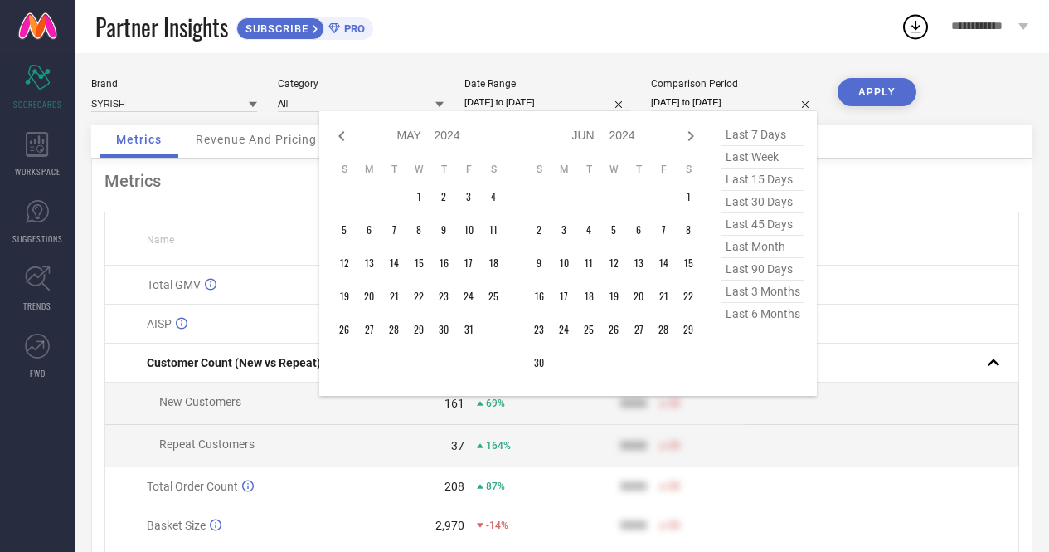
click at [345, 144] on icon at bounding box center [342, 136] width 20 height 20
select select "3"
select select "2024"
select select "4"
select select "2024"
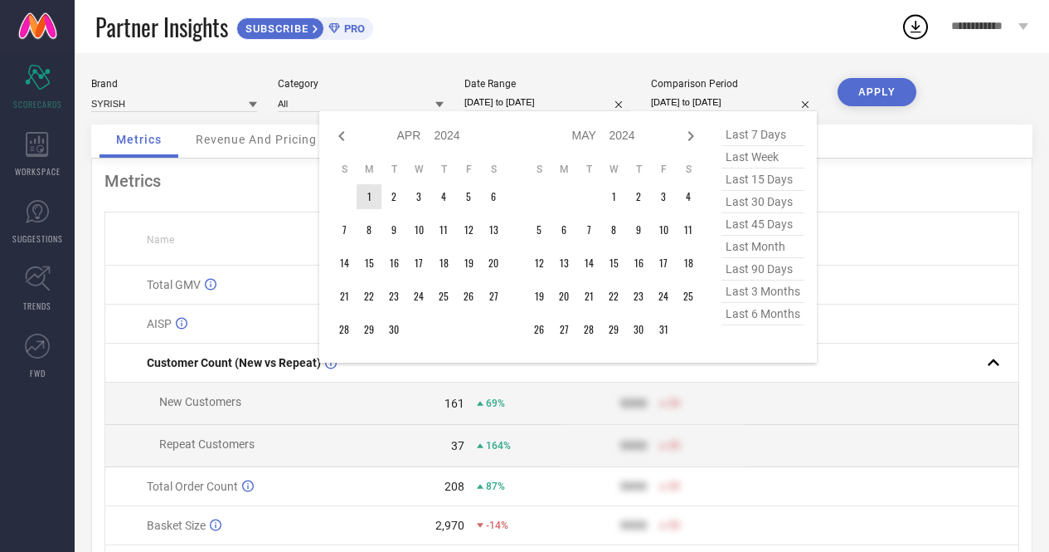
type input "After [DATE]"
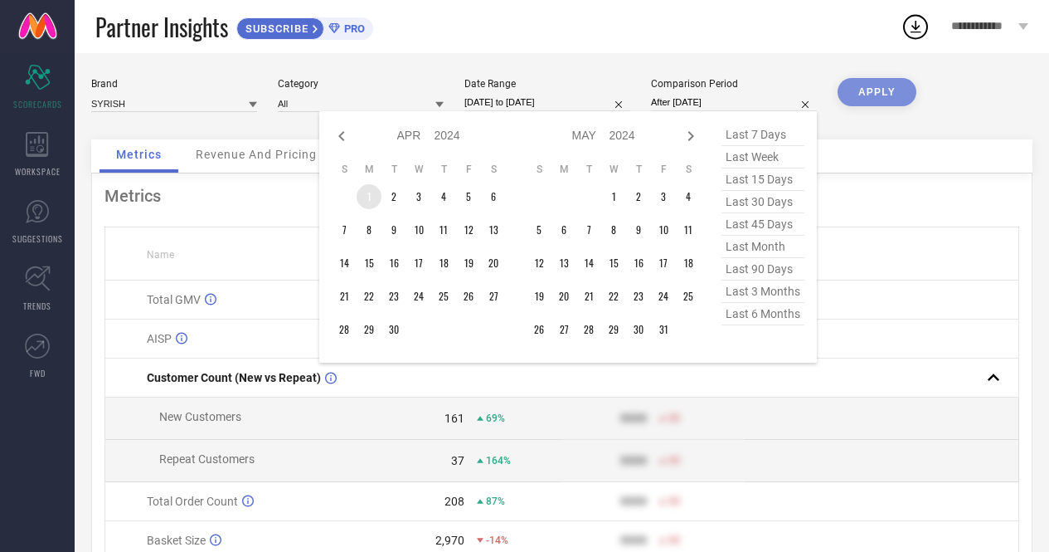
click at [368, 197] on td "1" at bounding box center [369, 196] width 25 height 25
click at [693, 135] on icon at bounding box center [692, 136] width 6 height 10
select select "4"
select select "2024"
select select "5"
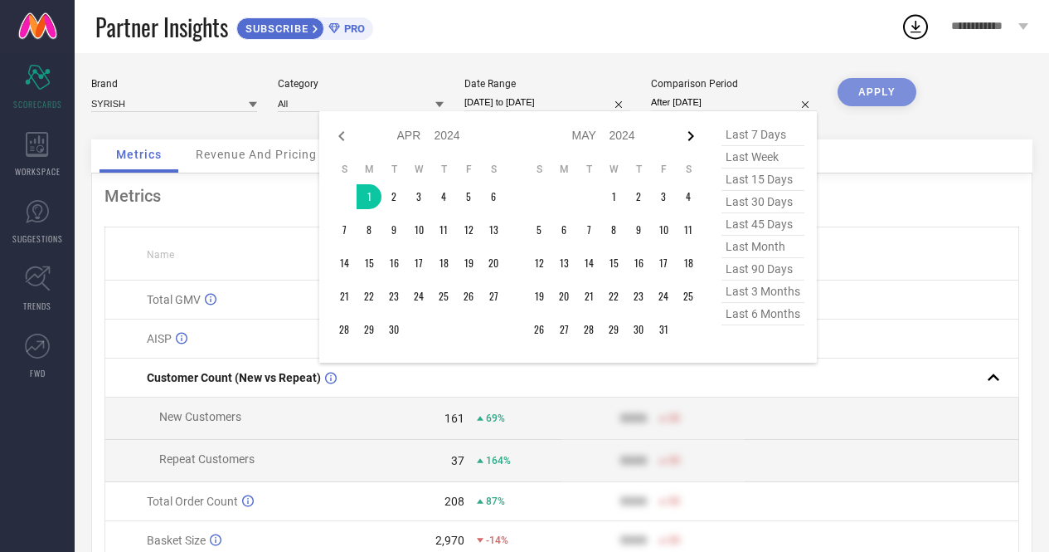
select select "2024"
click at [693, 135] on icon at bounding box center [692, 136] width 6 height 10
select select "5"
select select "2024"
select select "6"
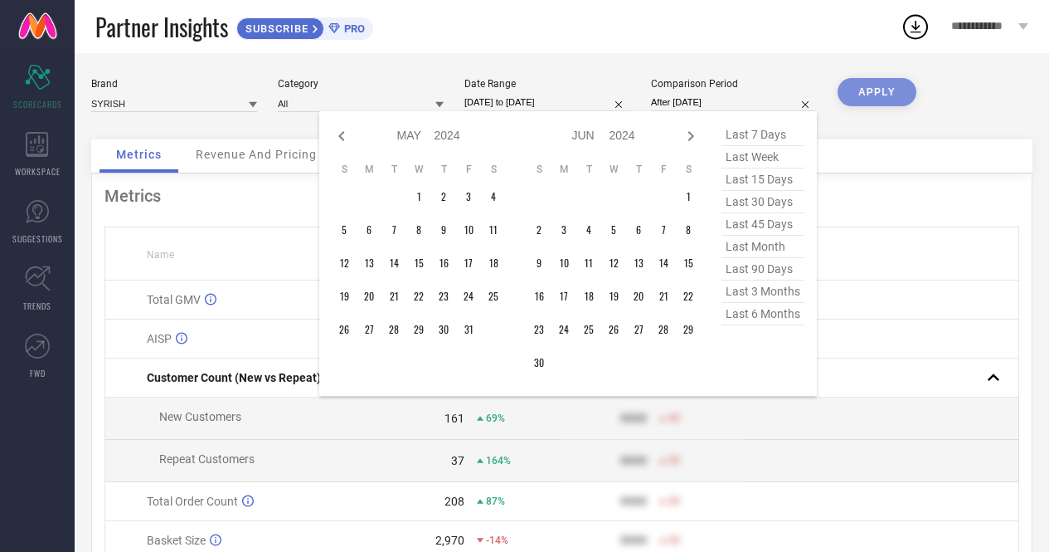
select select "2024"
click at [693, 135] on icon at bounding box center [692, 136] width 6 height 10
select select "6"
select select "2024"
select select "7"
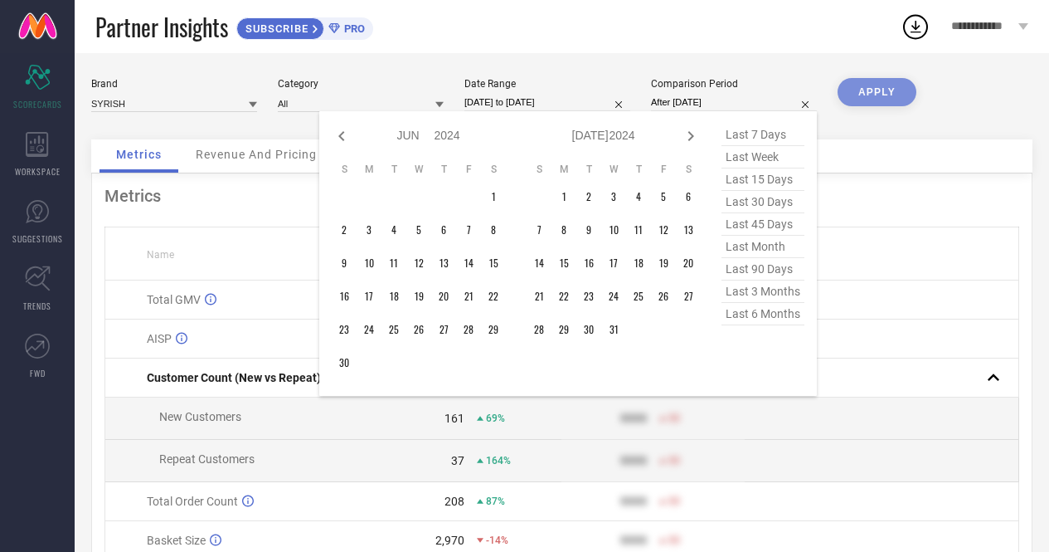
select select "2024"
click at [693, 135] on icon at bounding box center [692, 136] width 6 height 10
select select "7"
select select "2024"
select select "8"
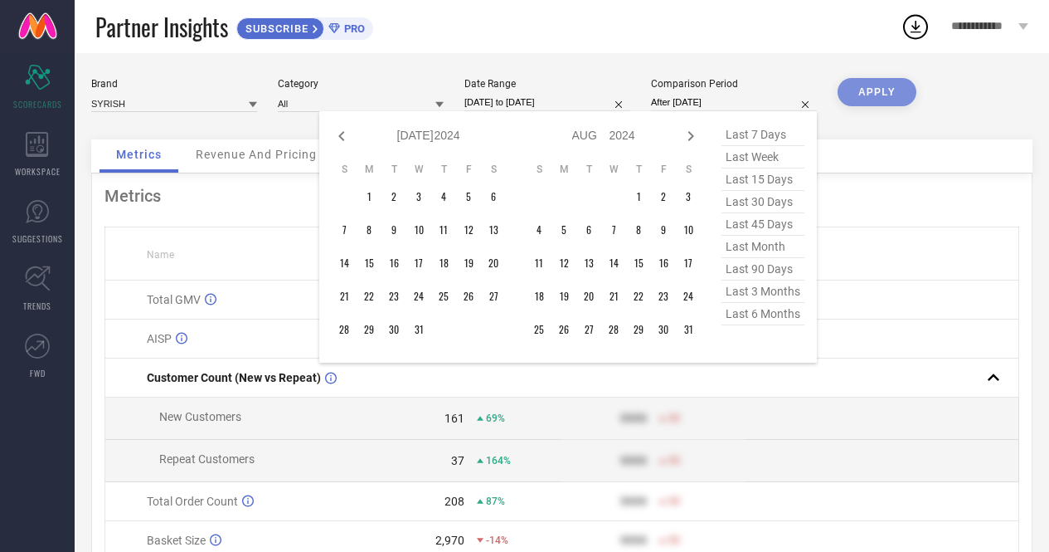
select select "2024"
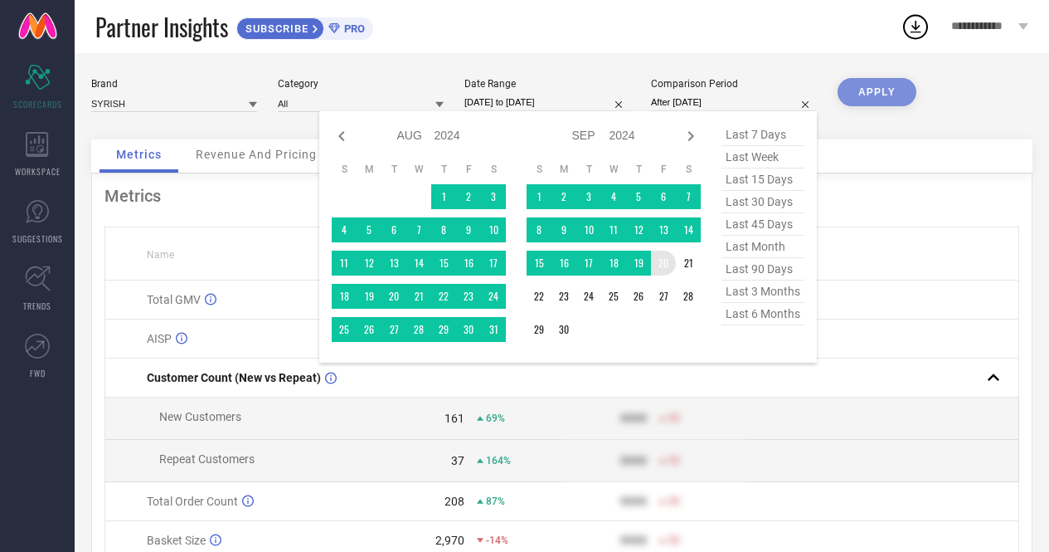
type input "[DATE] to [DATE]"
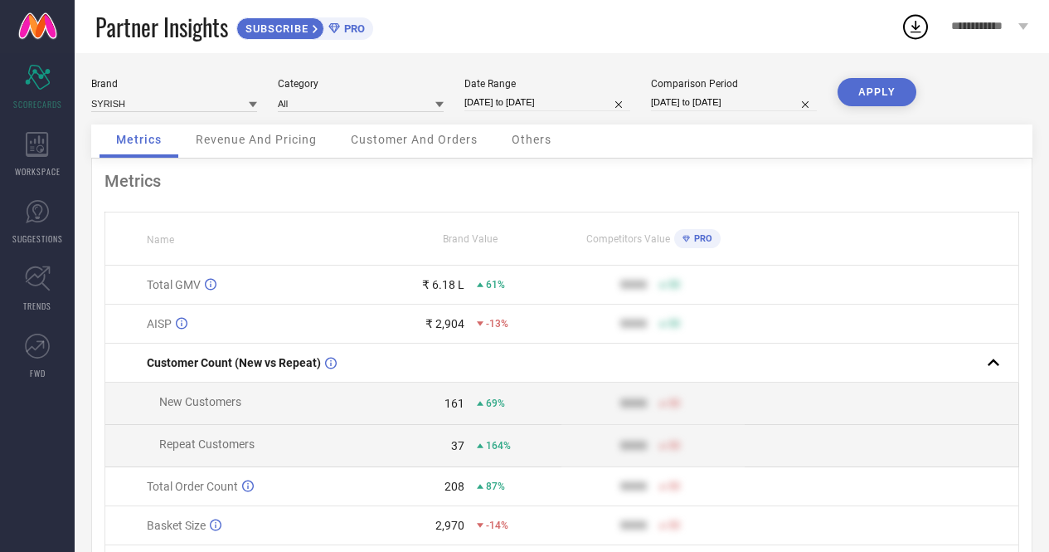
click at [857, 92] on button "APPLY" at bounding box center [877, 92] width 79 height 28
click at [518, 103] on input "[DATE] to [DATE]" at bounding box center [548, 102] width 166 height 17
select select "3"
select select "2025"
select select "4"
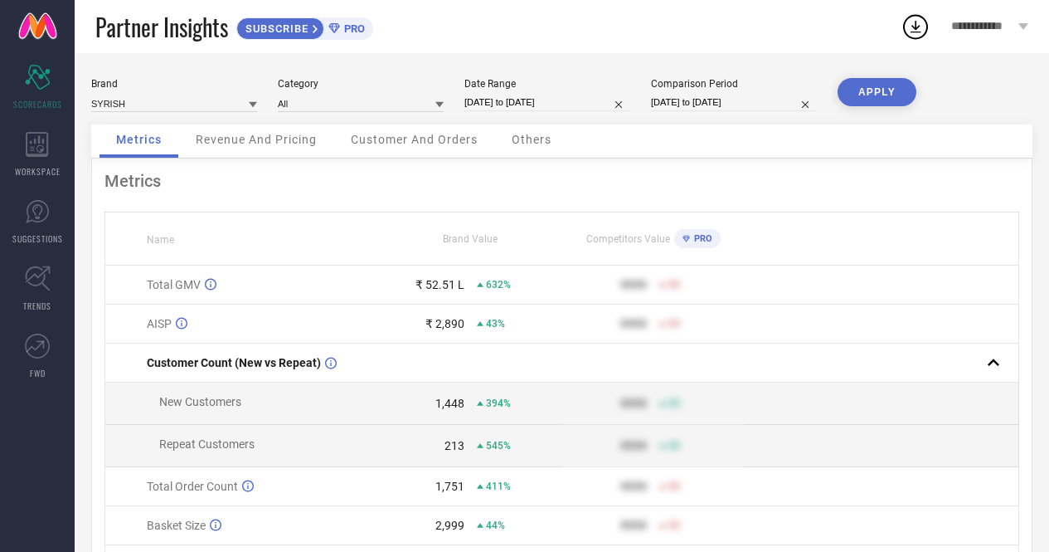
select select "2025"
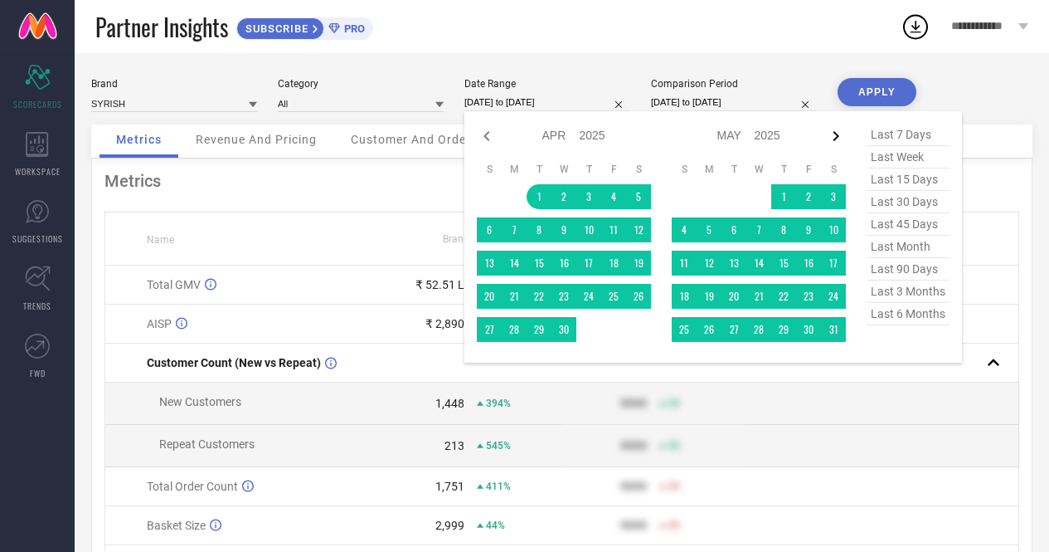
click at [840, 134] on icon at bounding box center [836, 136] width 20 height 20
select select "4"
select select "2025"
select select "5"
select select "2025"
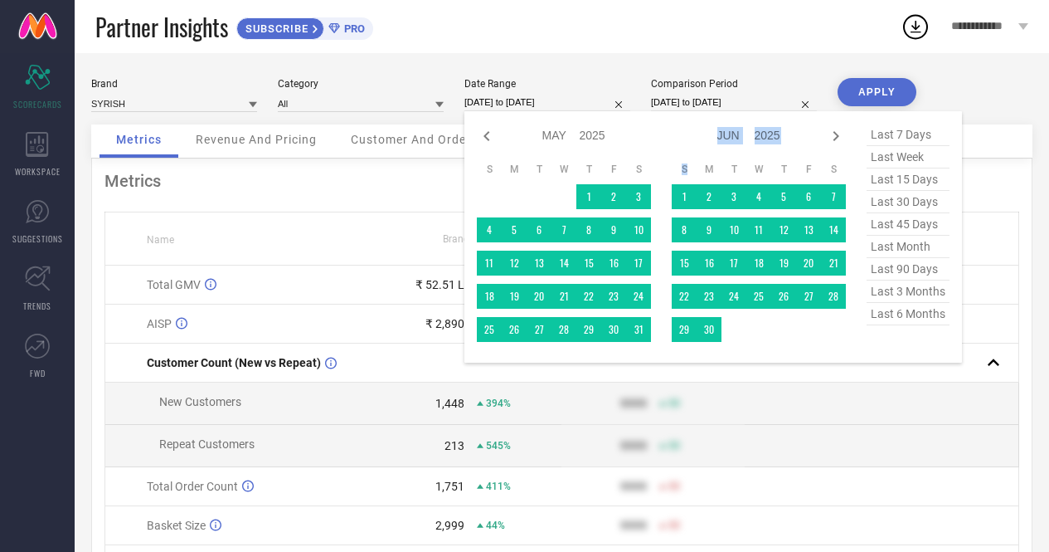
click at [840, 134] on icon at bounding box center [836, 136] width 20 height 20
select select "5"
select select "2025"
select select "6"
select select "2025"
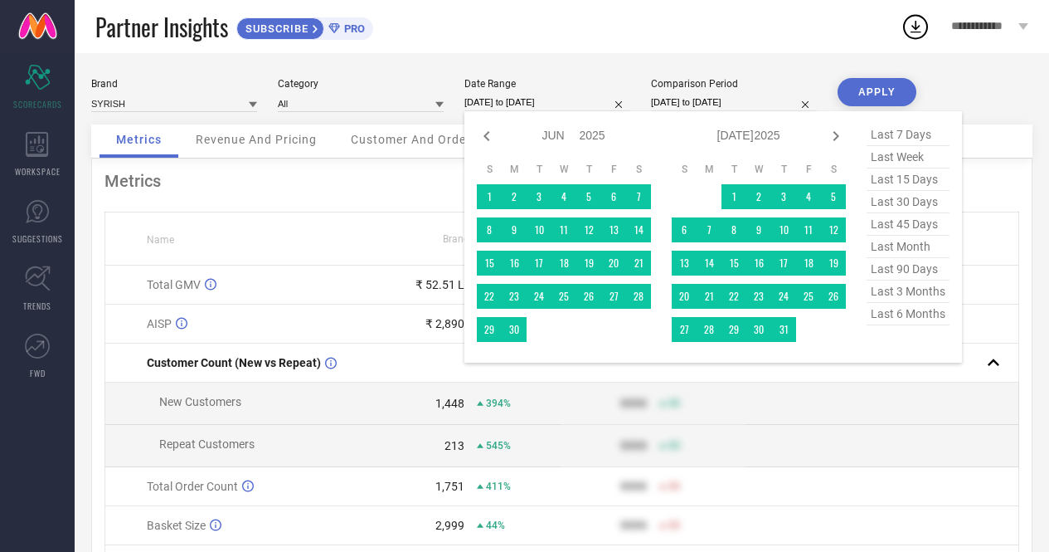
click at [840, 134] on icon at bounding box center [836, 136] width 20 height 20
select select "6"
select select "2025"
select select "7"
select select "2025"
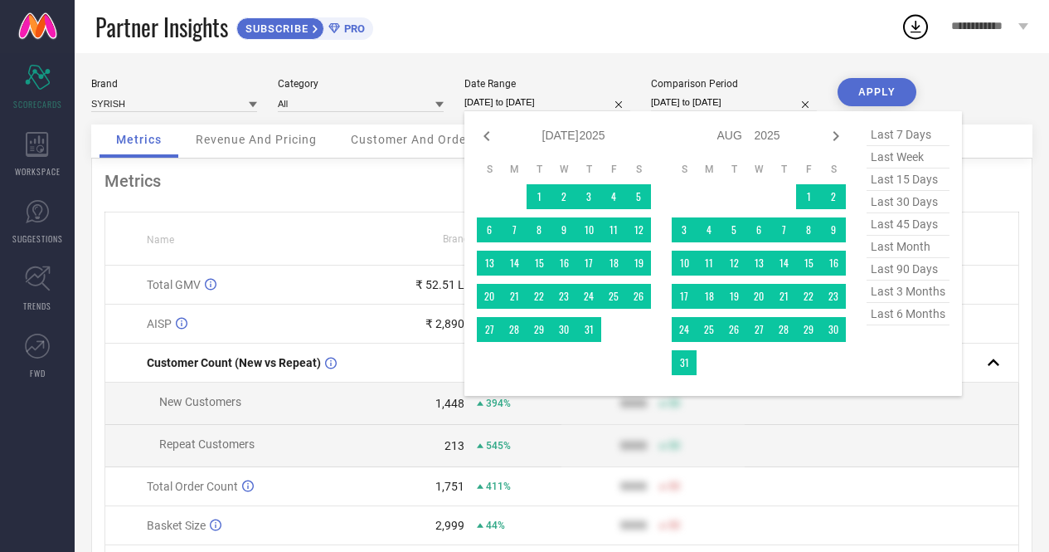
click at [840, 134] on icon at bounding box center [836, 136] width 20 height 20
select select "7"
select select "2025"
select select "8"
select select "2025"
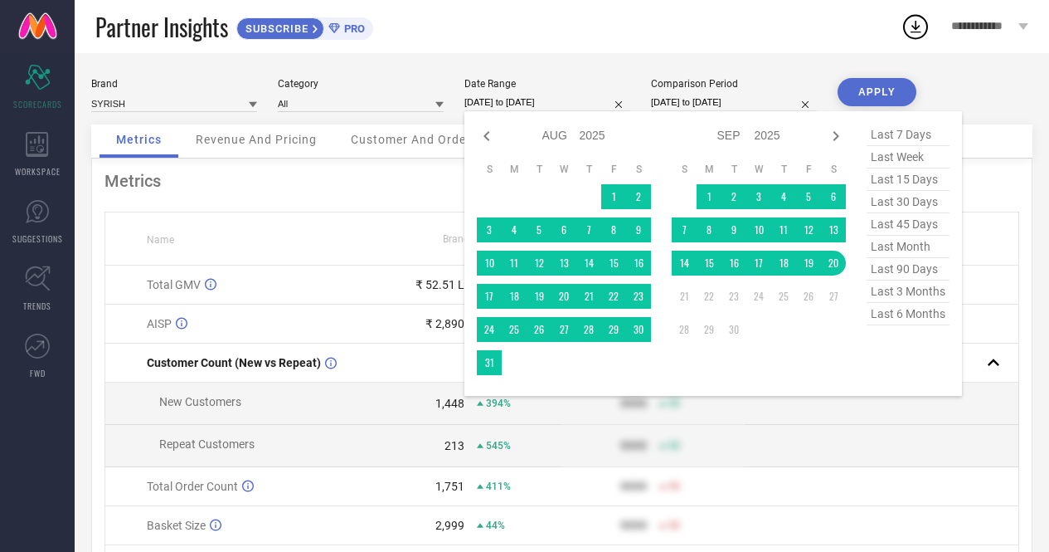
click at [840, 134] on icon at bounding box center [836, 136] width 20 height 20
select select "8"
select select "2025"
select select "9"
select select "2025"
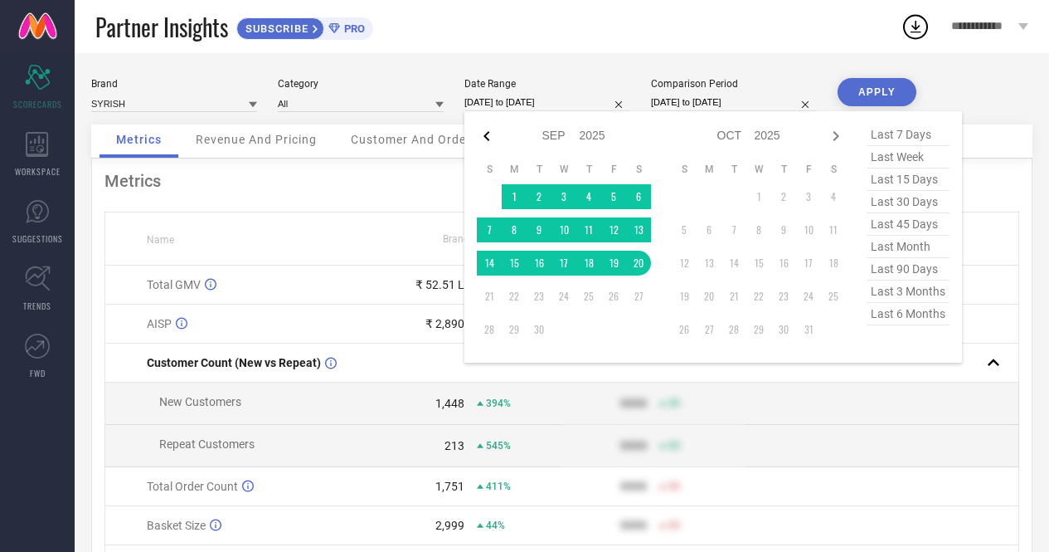
click at [482, 134] on icon at bounding box center [487, 136] width 20 height 20
select select "7"
select select "2025"
select select "8"
select select "2025"
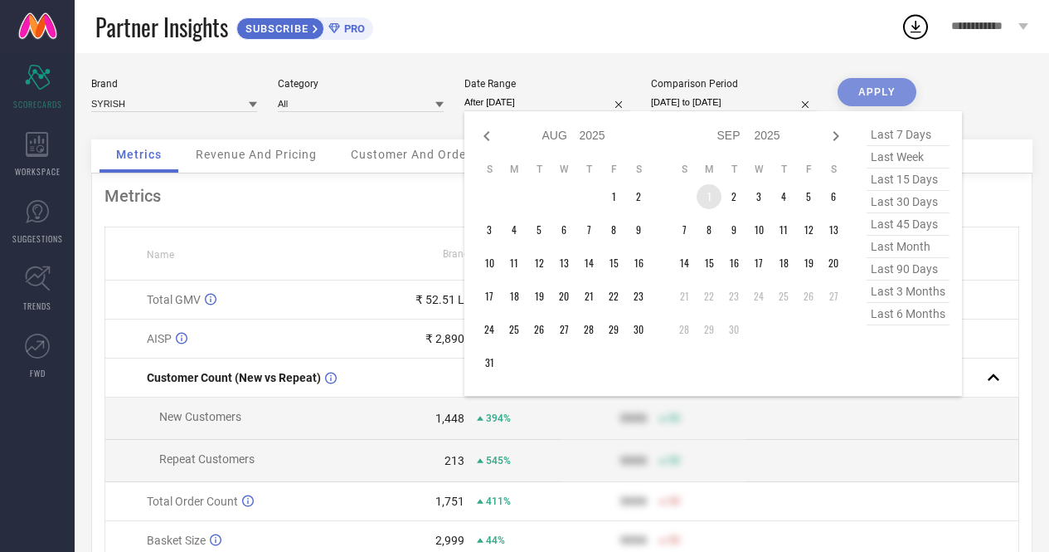
click at [708, 196] on td "1" at bounding box center [709, 196] width 25 height 25
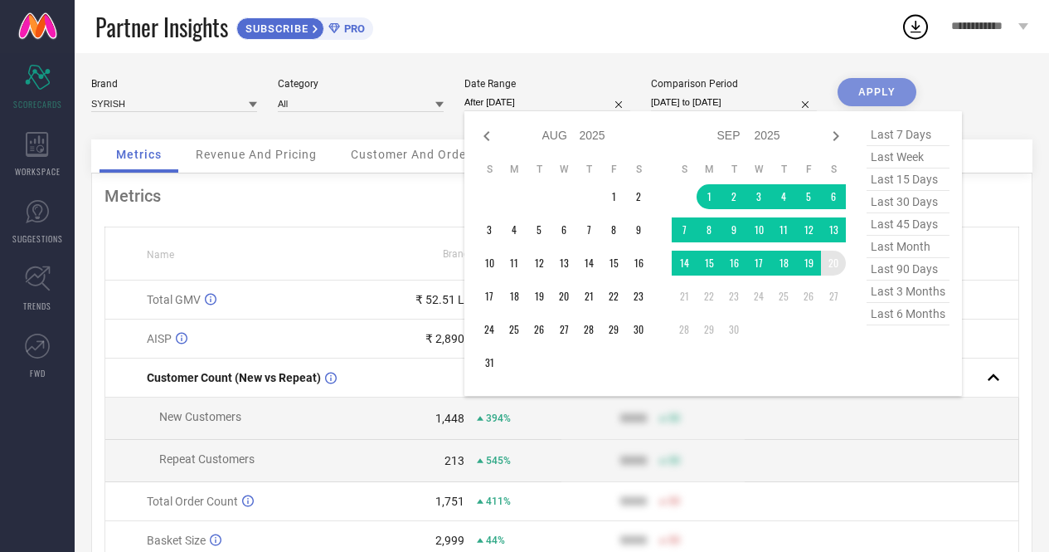
type input "[DATE] to [DATE]"
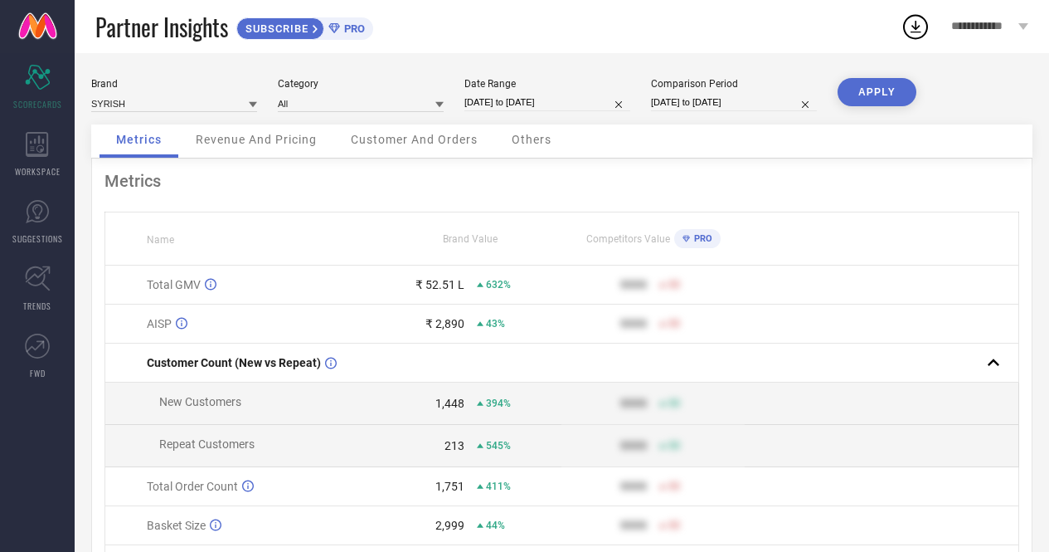
click at [869, 94] on button "APPLY" at bounding box center [877, 92] width 79 height 28
